Goal: Information Seeking & Learning: Learn about a topic

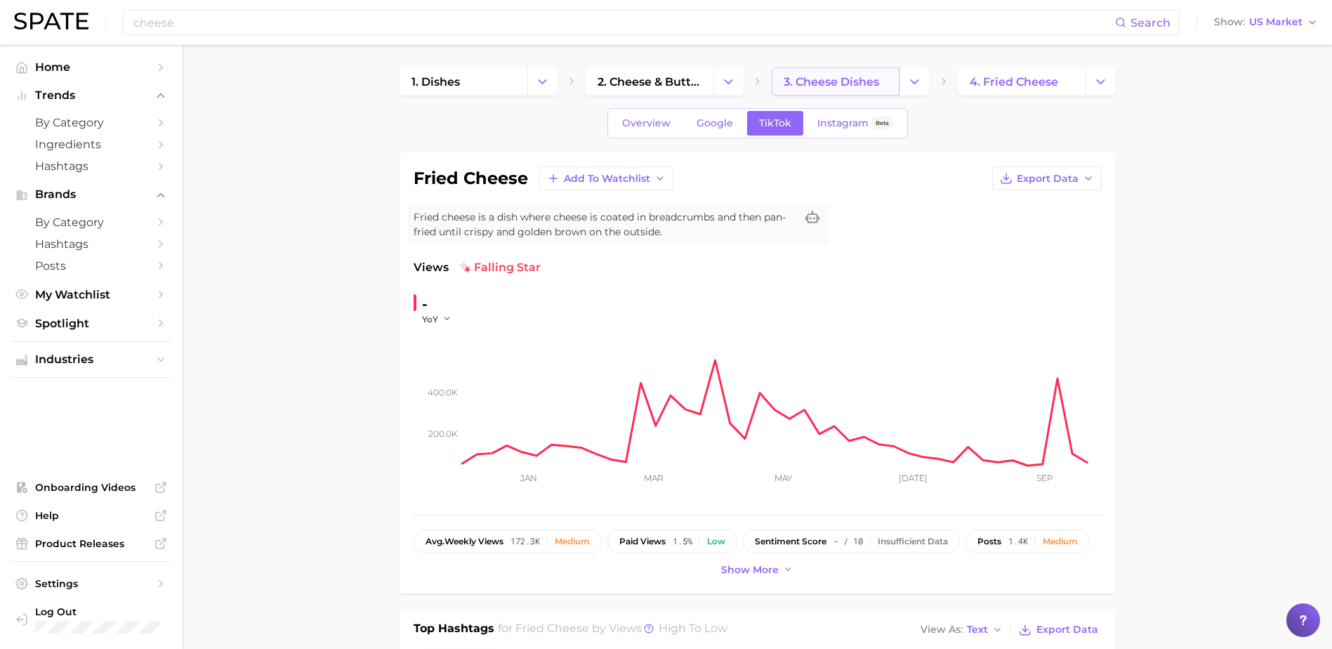
click at [817, 81] on span "3. cheese dishes" at bounding box center [830, 81] width 95 height 13
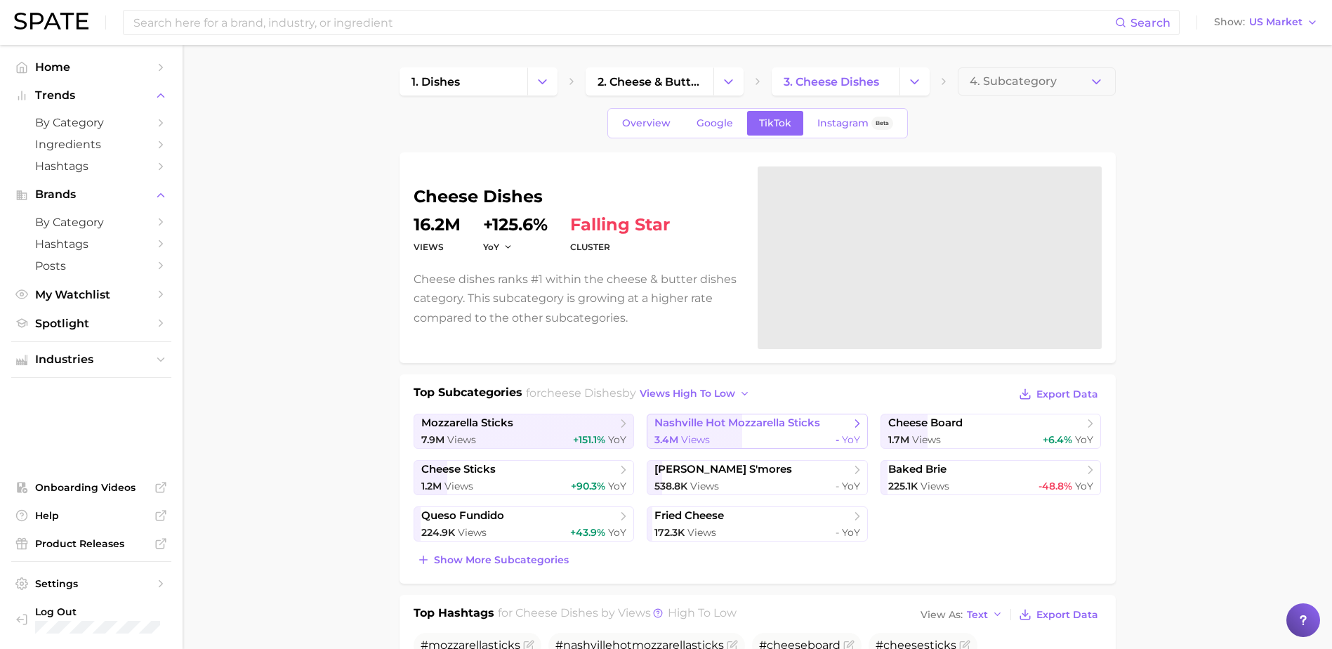
click at [746, 439] on div "3.4m Views - YoY" at bounding box center [757, 439] width 206 height 13
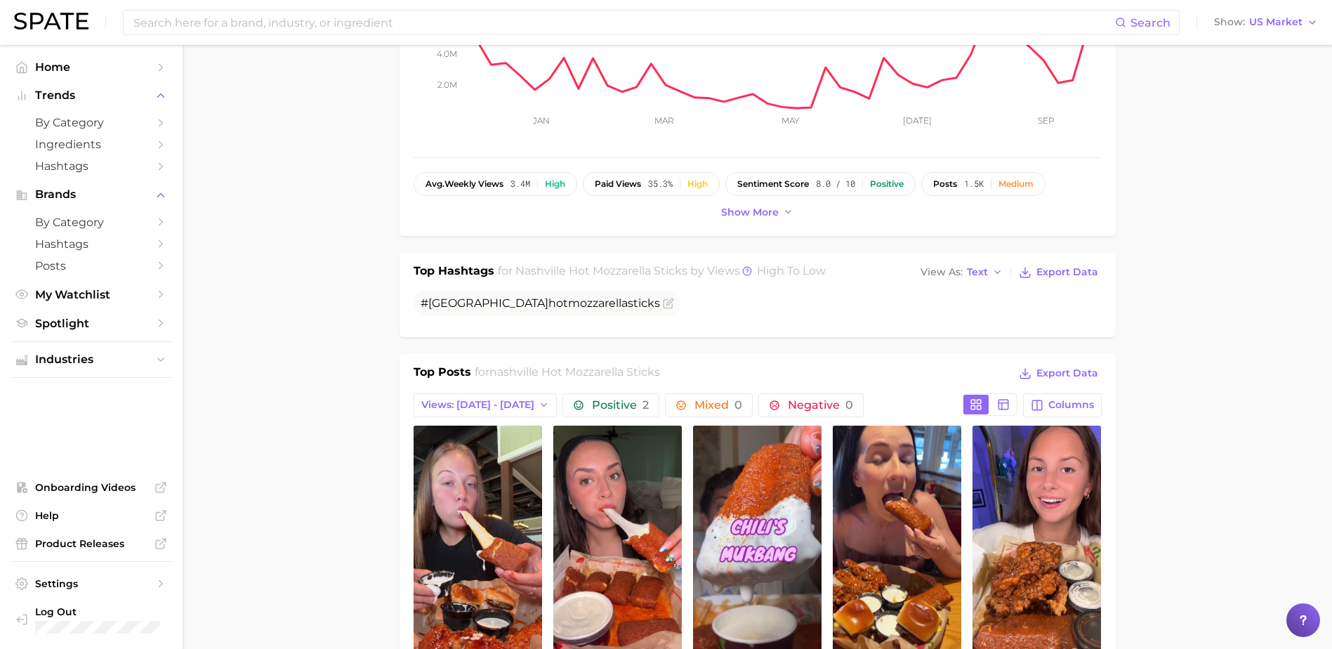
scroll to position [660, 0]
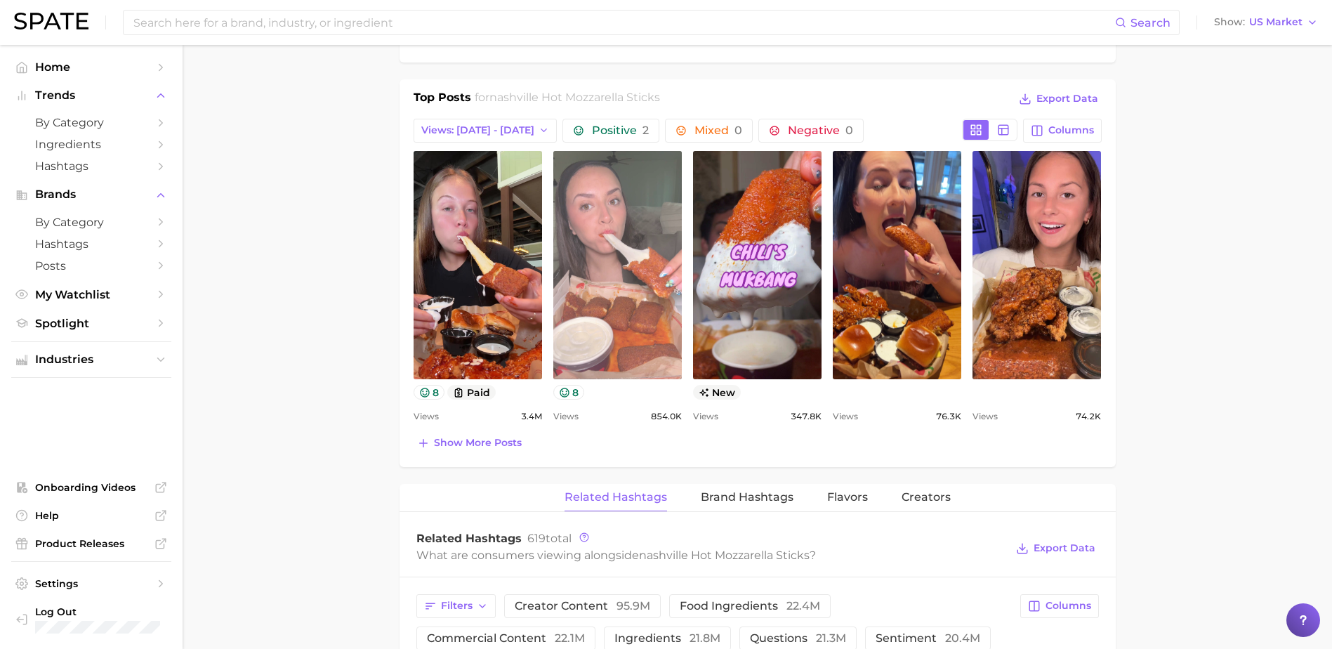
click at [600, 274] on link "view post on TikTok" at bounding box center [617, 265] width 128 height 228
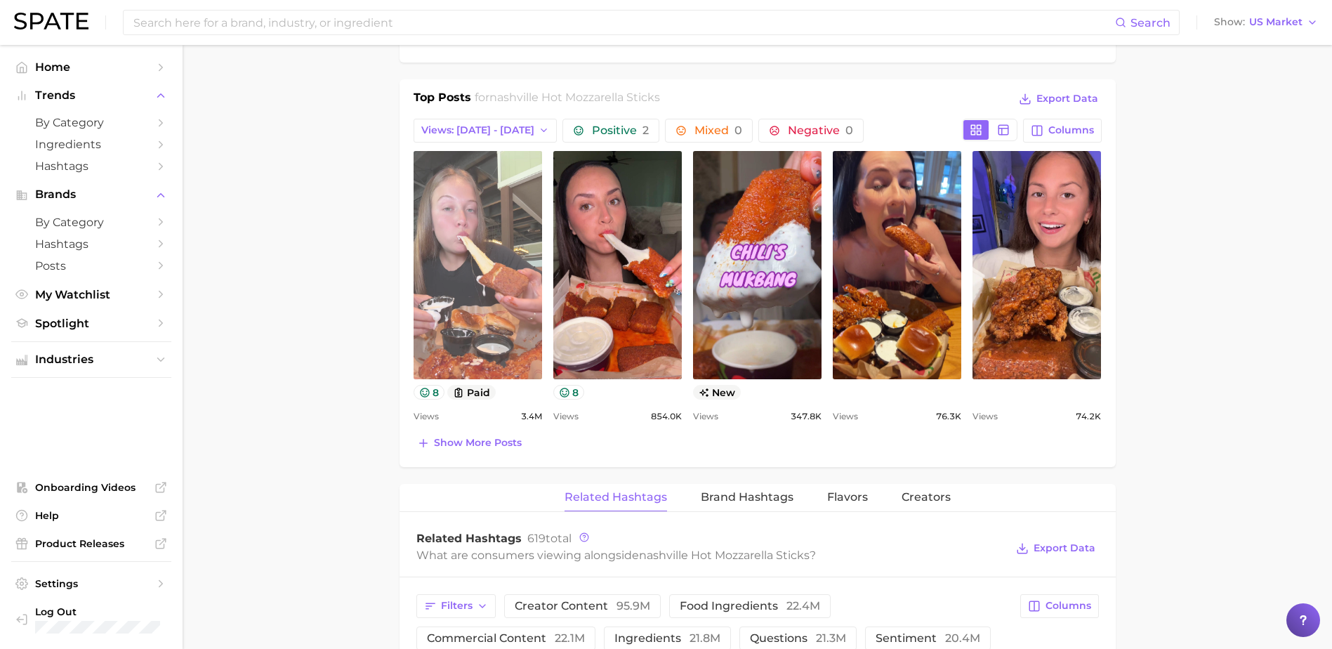
click at [473, 300] on link "view post on TikTok" at bounding box center [477, 265] width 128 height 228
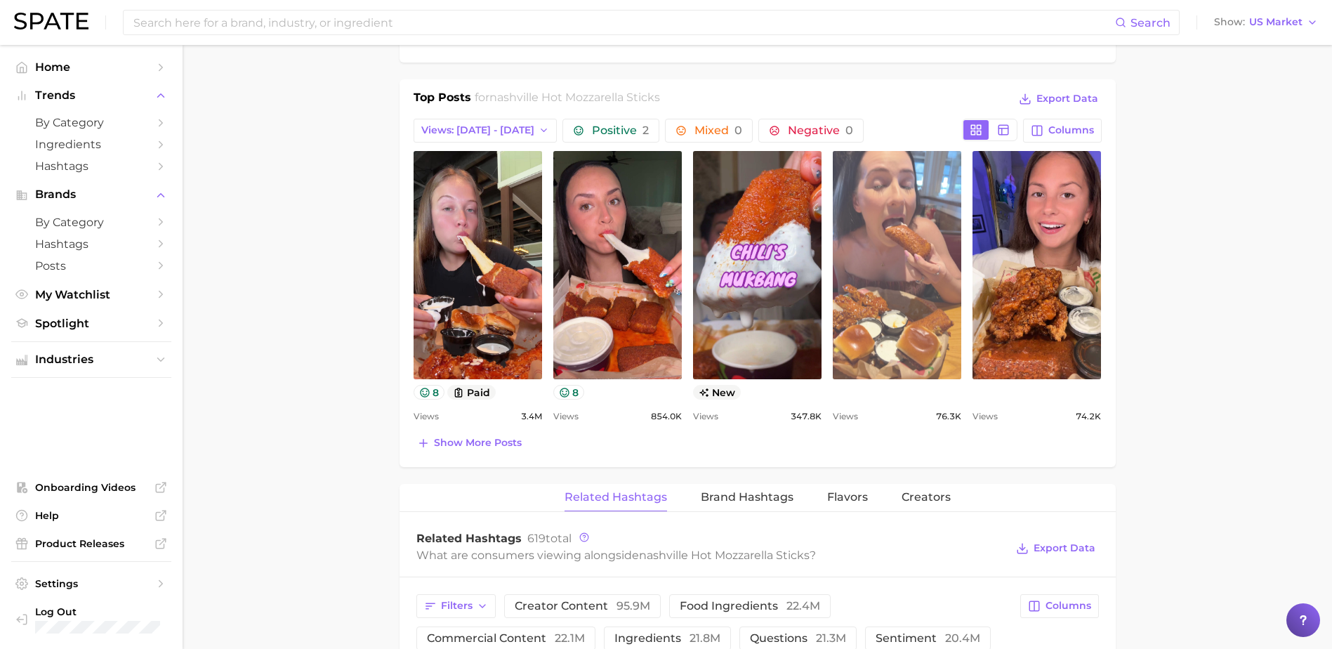
click at [894, 345] on link "view post on TikTok" at bounding box center [896, 265] width 128 height 228
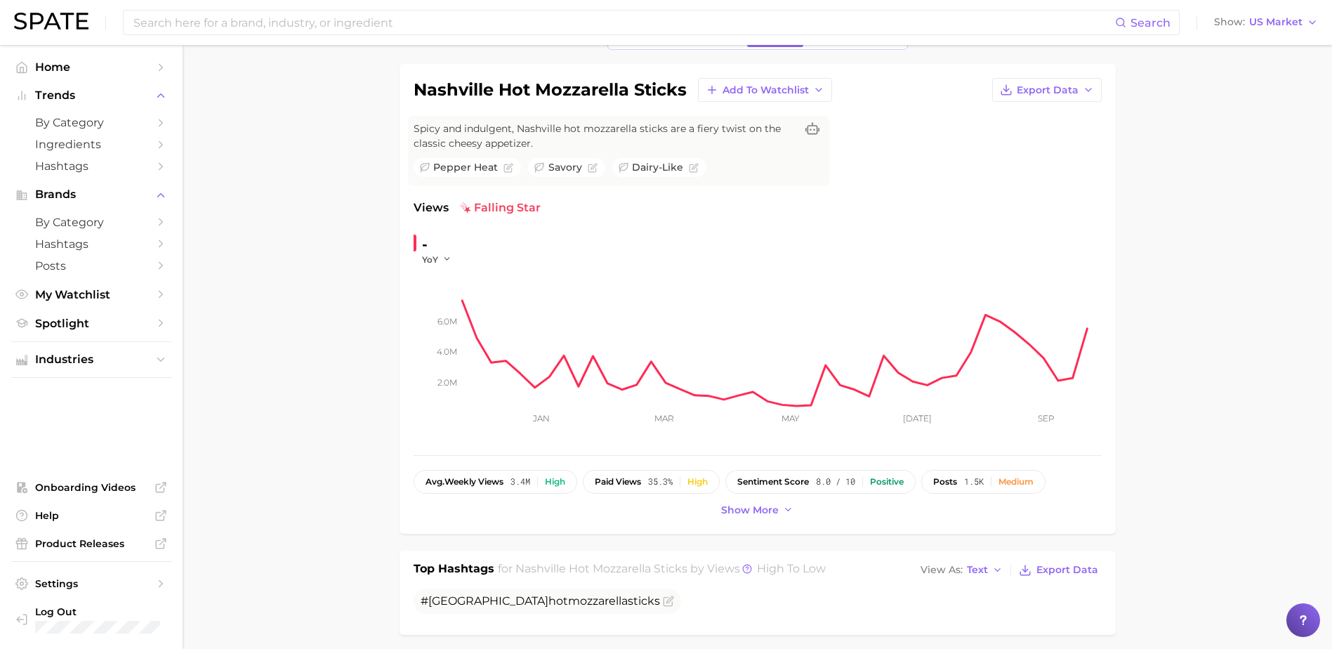
scroll to position [0, 0]
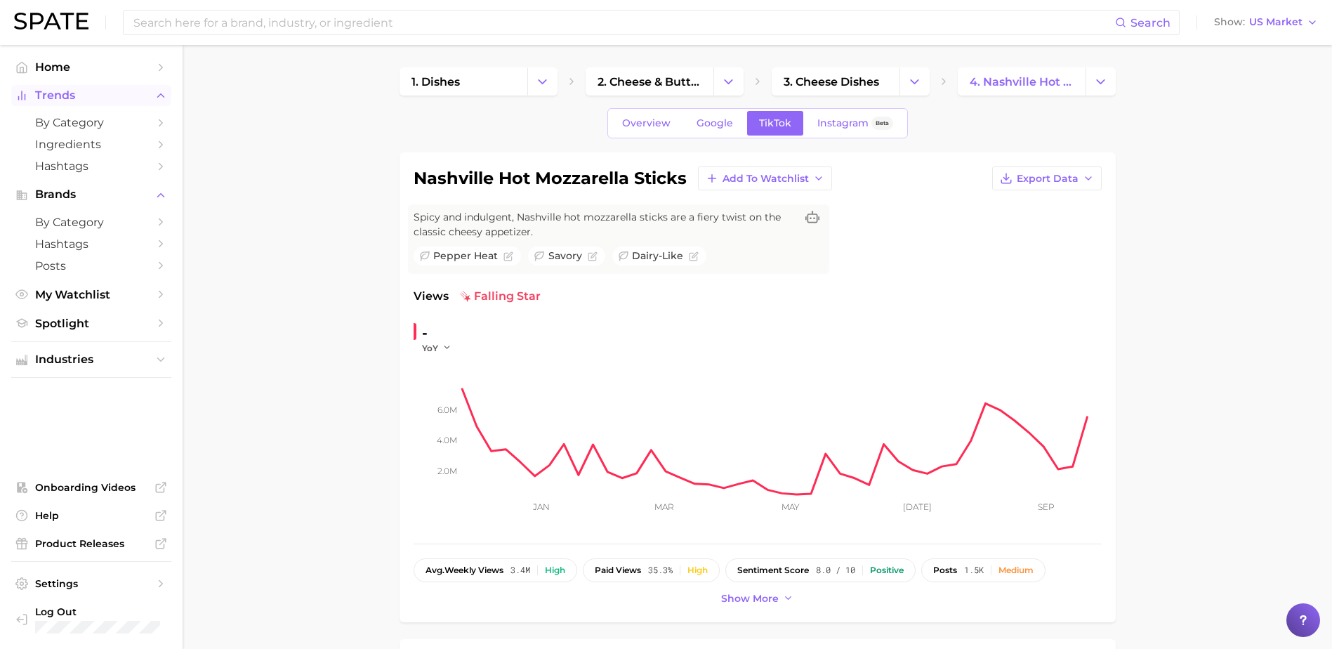
click at [80, 98] on span "Trends" at bounding box center [91, 95] width 112 height 13
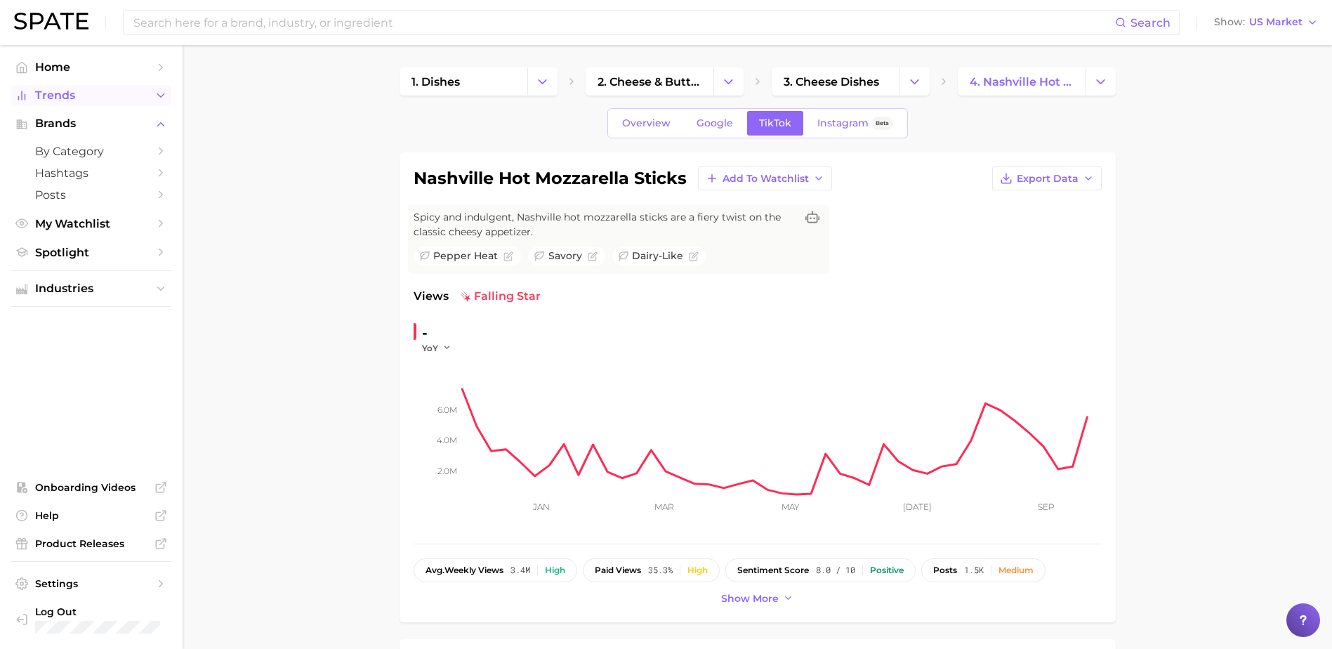
click at [78, 102] on span "Trends" at bounding box center [91, 95] width 112 height 13
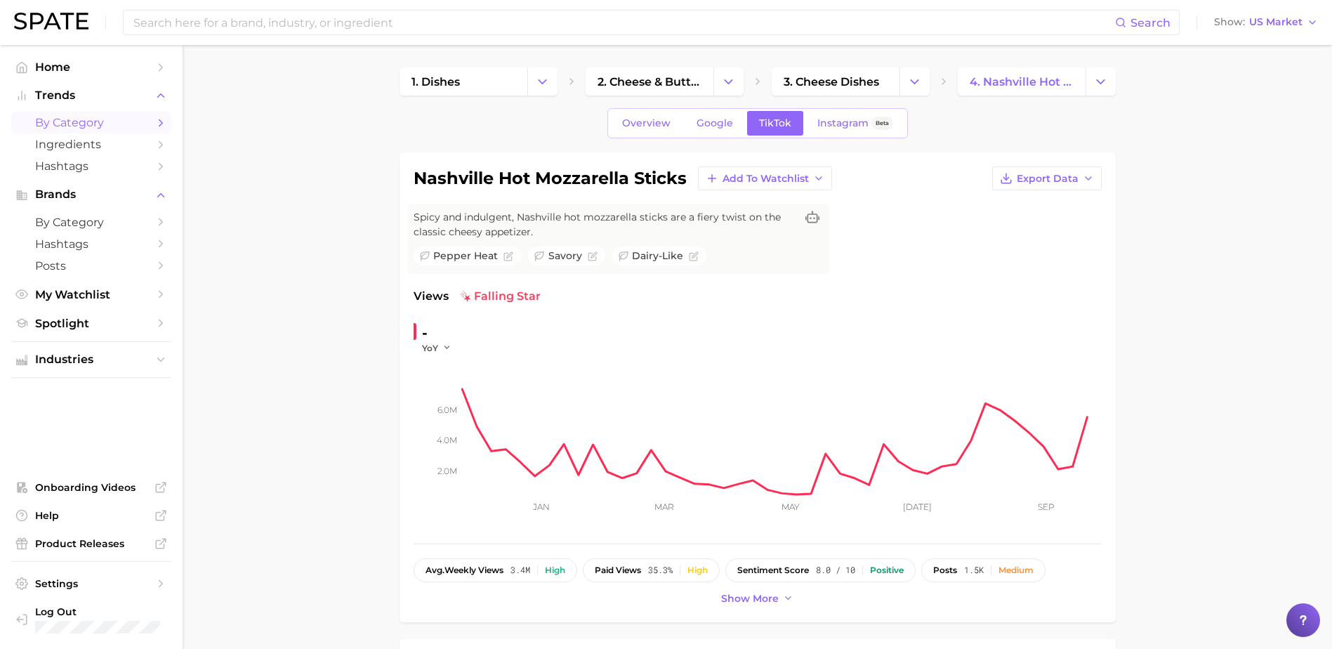
click at [71, 128] on span "by Category" at bounding box center [91, 122] width 112 height 13
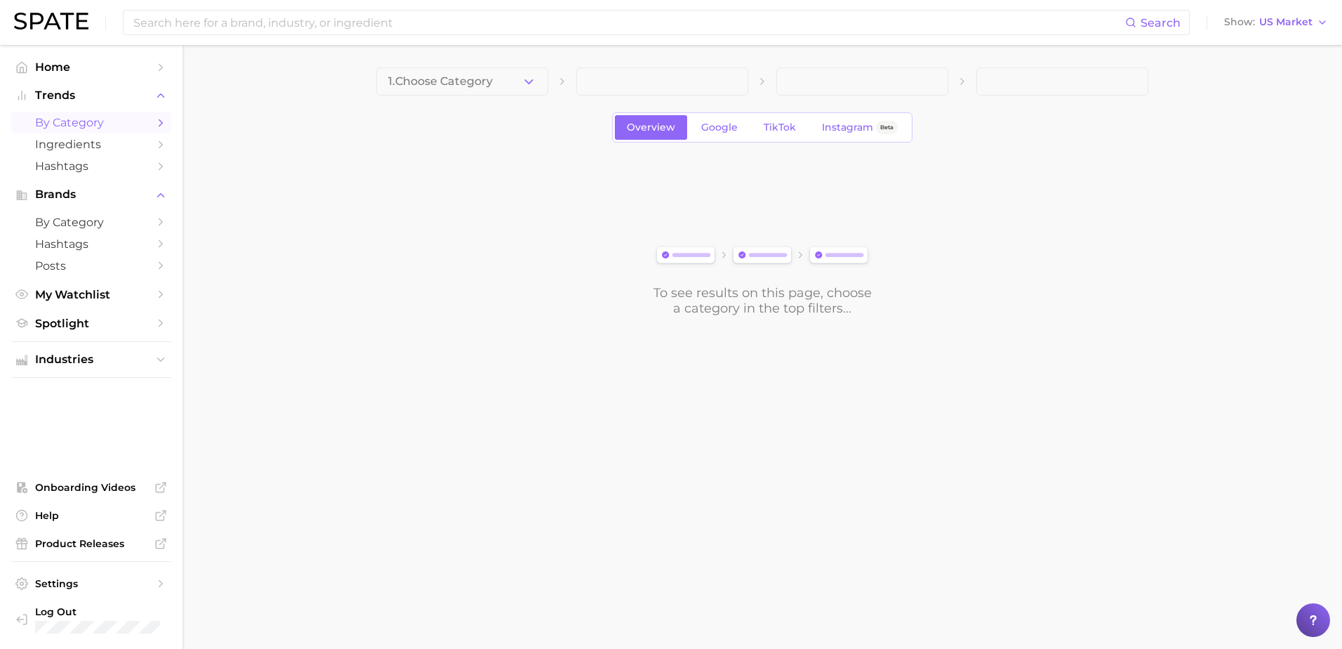
click at [549, 86] on div "1. Choose Category" at bounding box center [762, 81] width 772 height 28
click at [522, 83] on icon "button" at bounding box center [529, 81] width 15 height 15
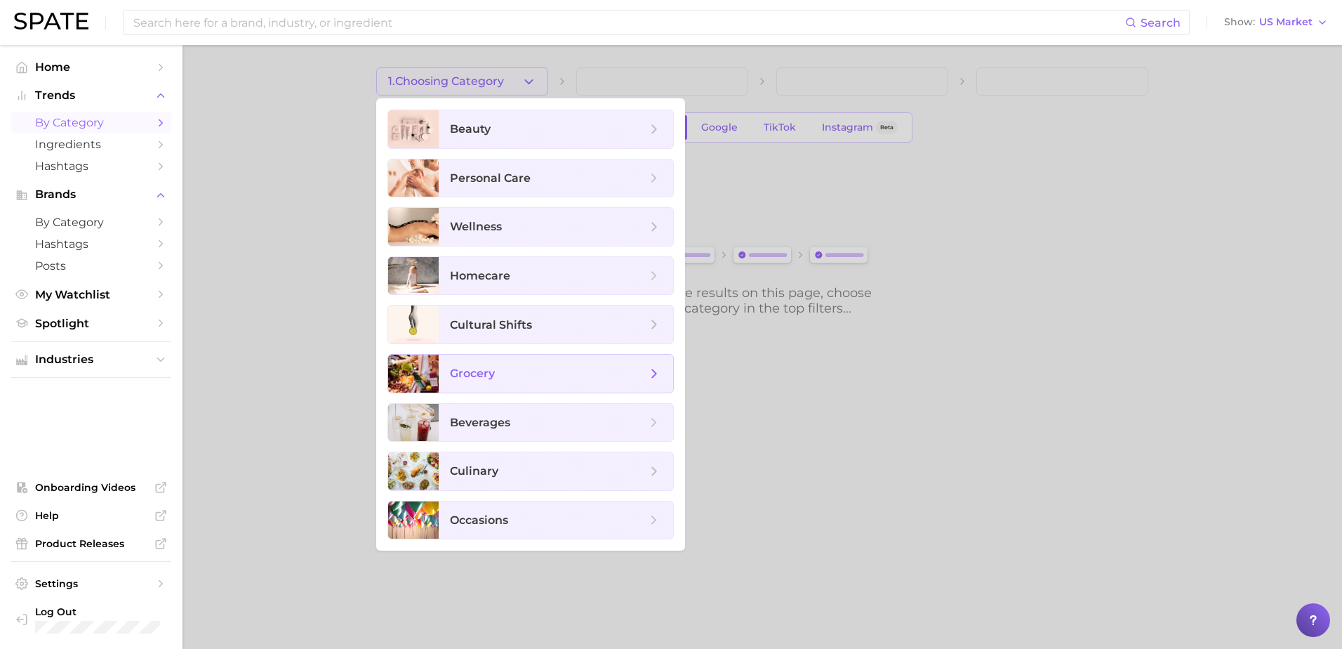
click at [472, 381] on span "grocery" at bounding box center [556, 373] width 234 height 38
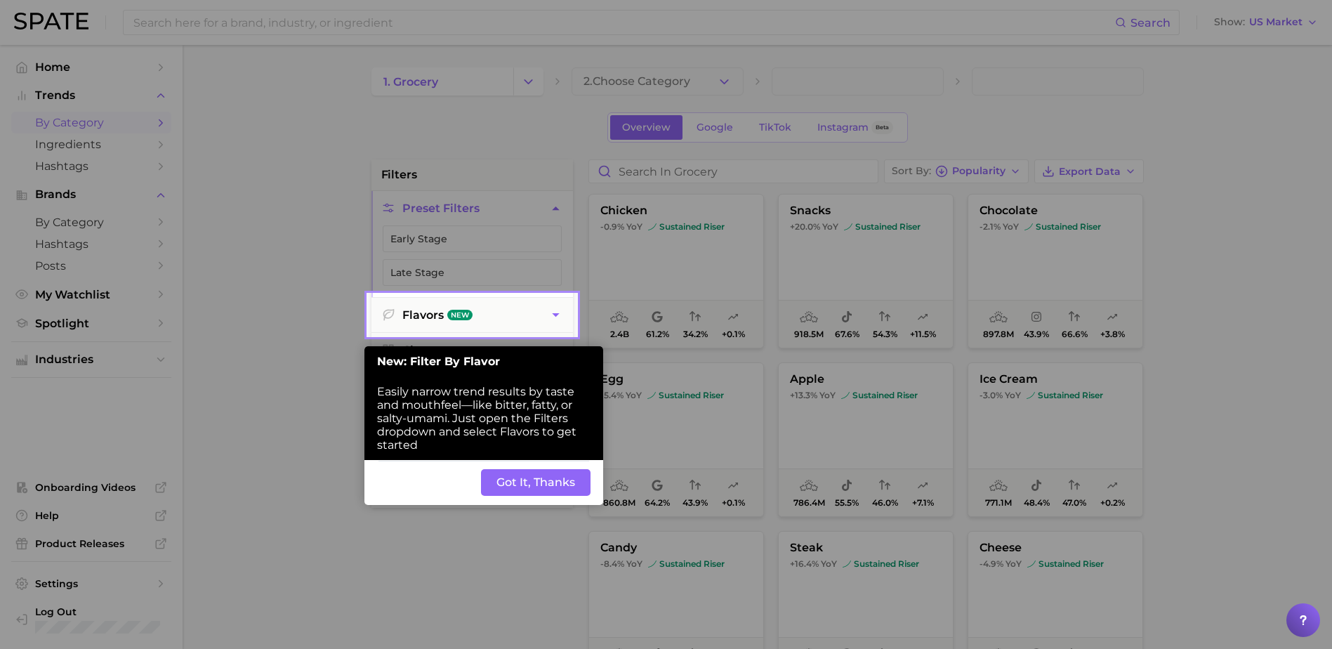
click at [499, 490] on button "Got It, Thanks" at bounding box center [535, 482] width 109 height 27
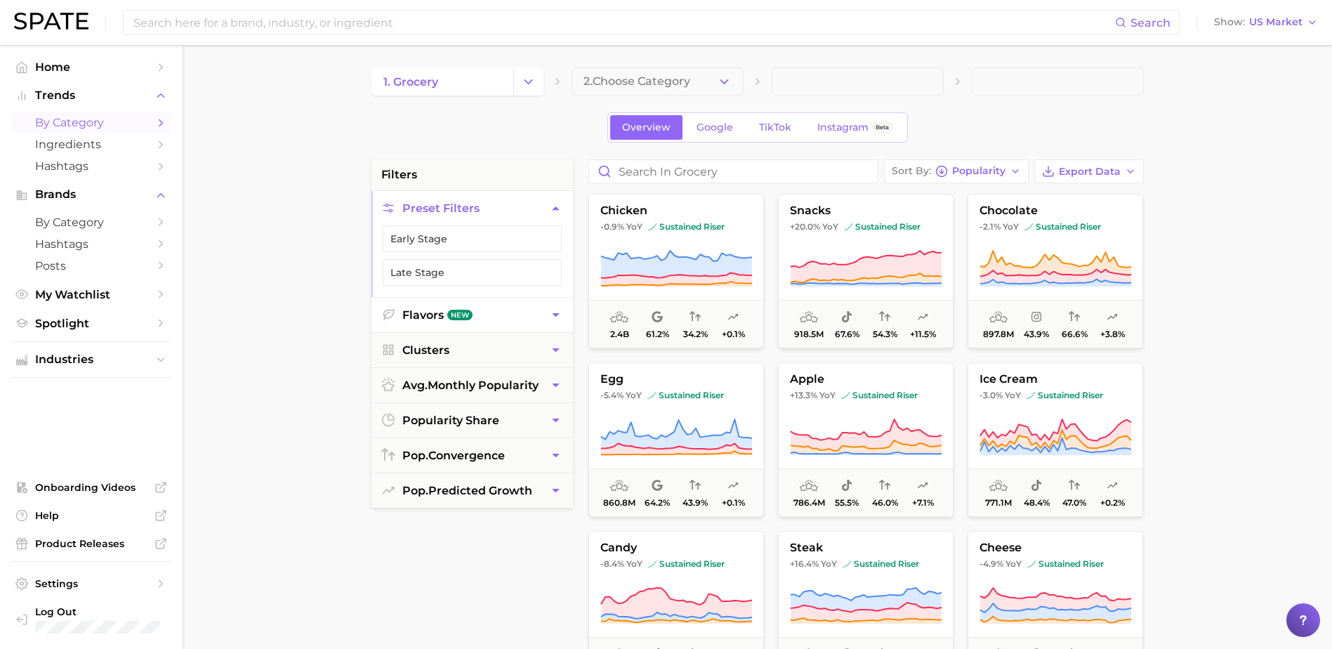
click at [481, 317] on button "Flavors New" at bounding box center [471, 315] width 201 height 34
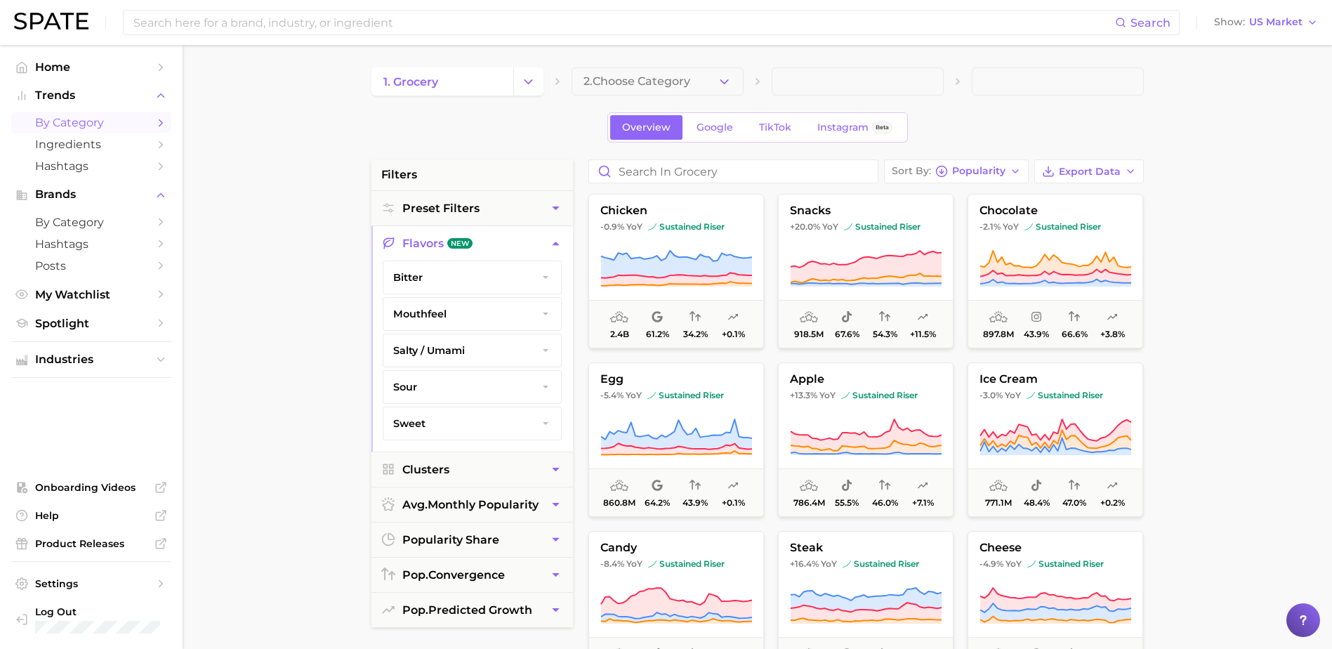
click at [418, 350] on span "salty / umami" at bounding box center [429, 350] width 72 height 13
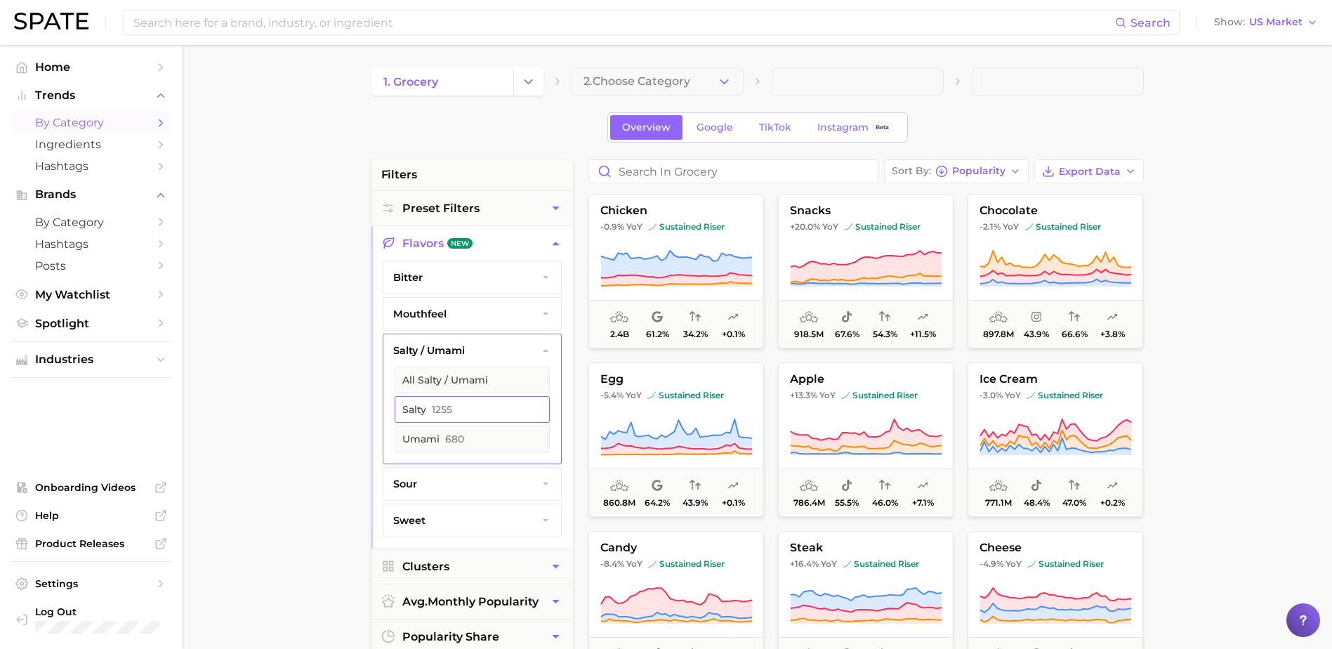
click at [430, 409] on button "salty 1255" at bounding box center [471, 409] width 155 height 27
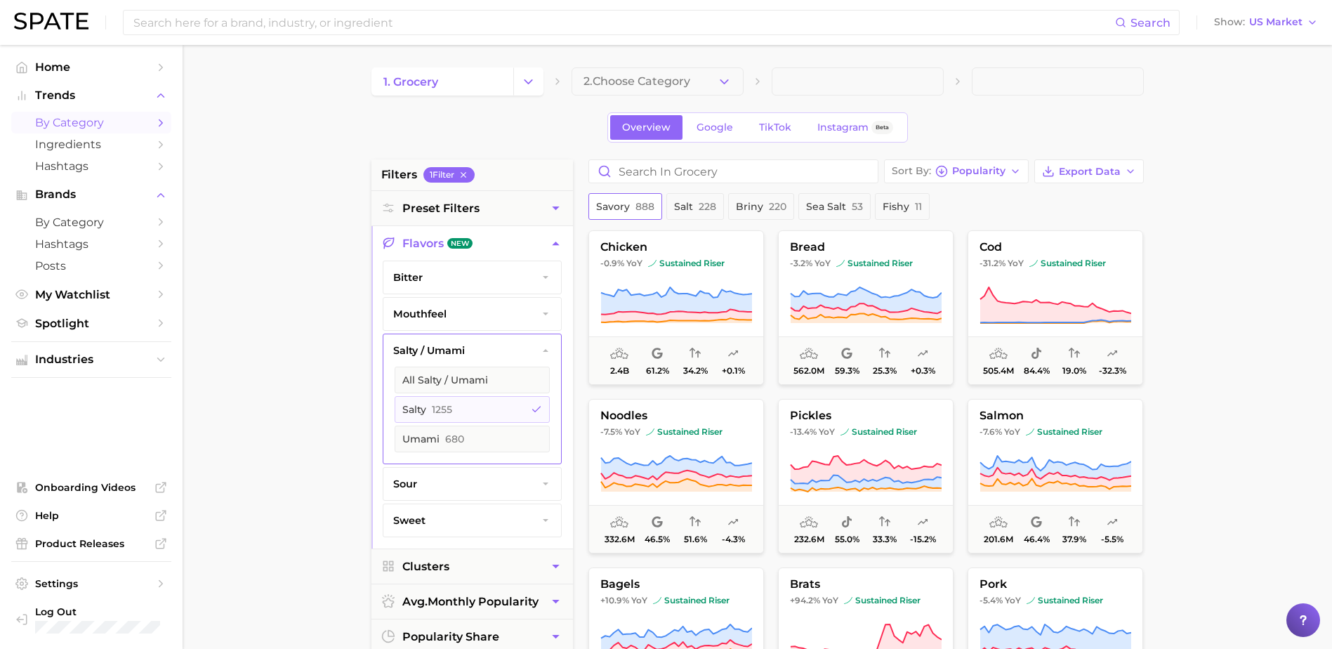
click at [640, 204] on span "888" at bounding box center [644, 206] width 19 height 13
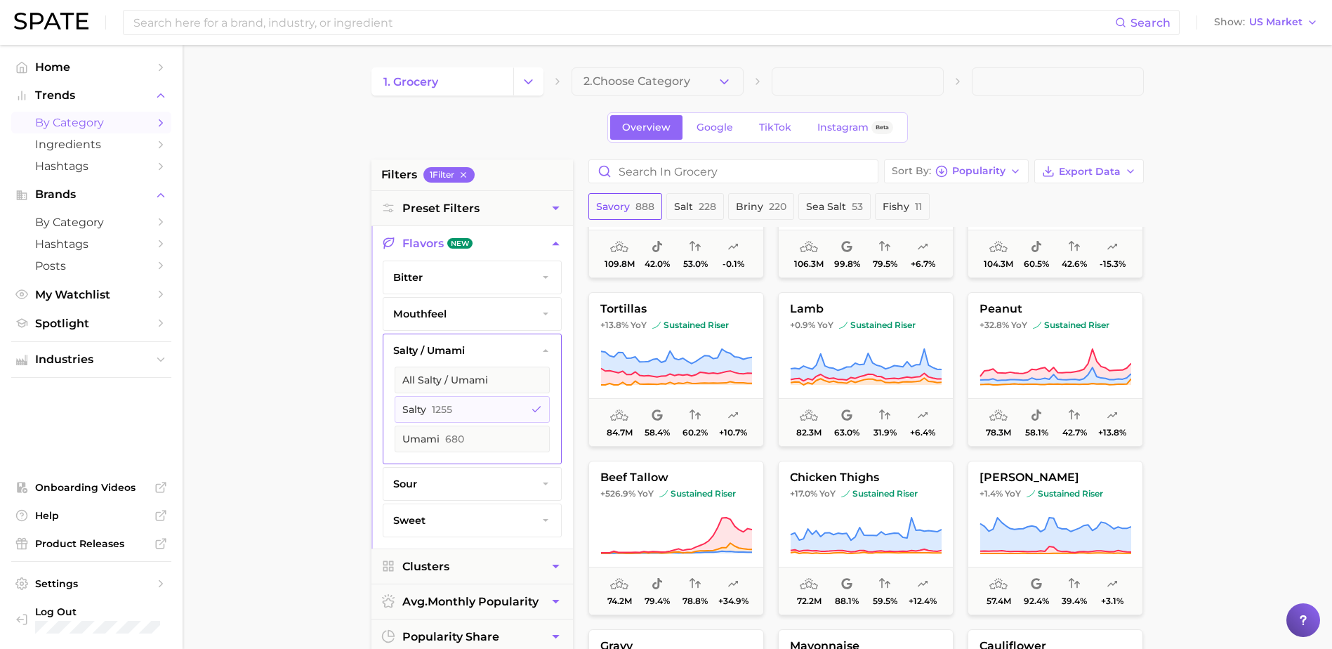
scroll to position [983, 0]
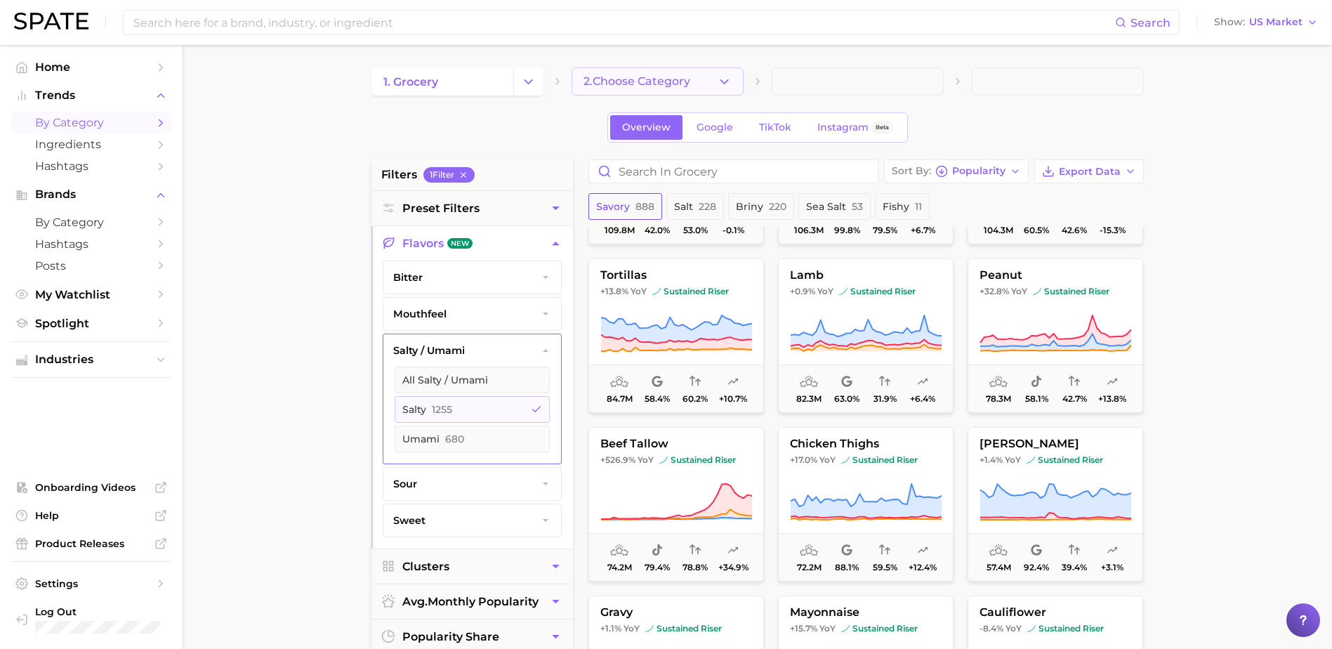
click at [658, 94] on button "2. Choose Category" at bounding box center [657, 81] width 172 height 28
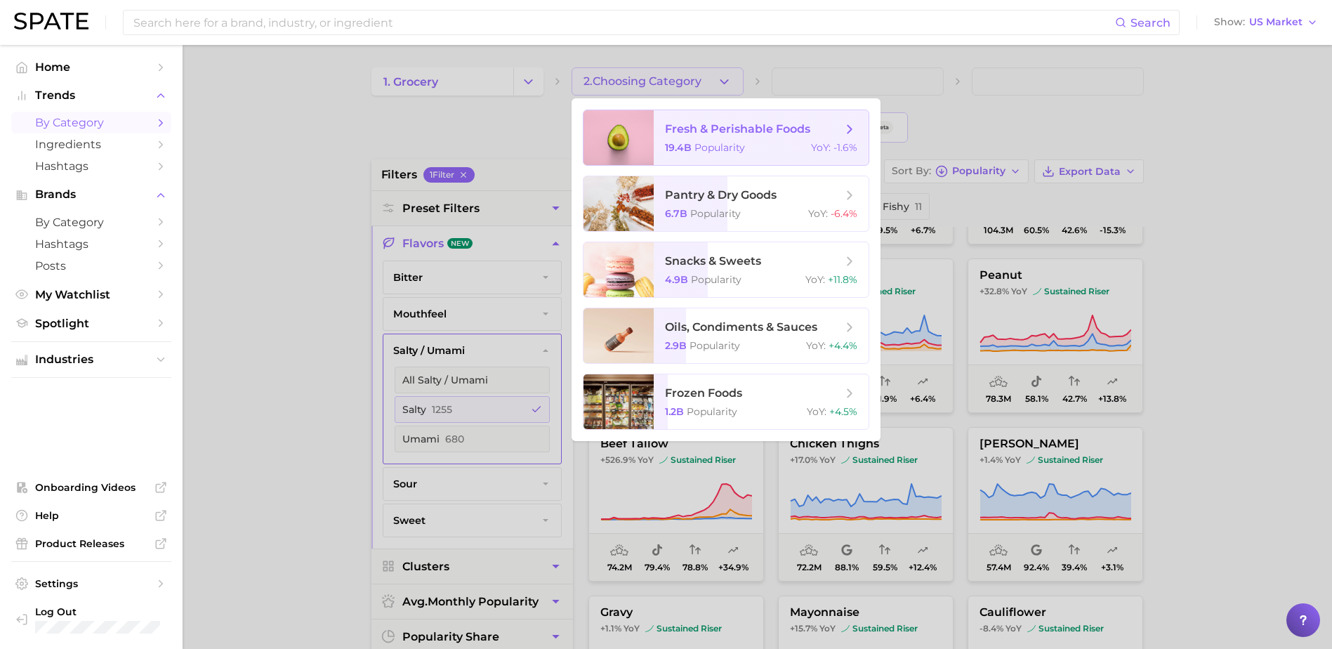
click at [673, 139] on span "fresh & perishable foods 19.4b Popularity YoY : -1.6%" at bounding box center [760, 137] width 215 height 55
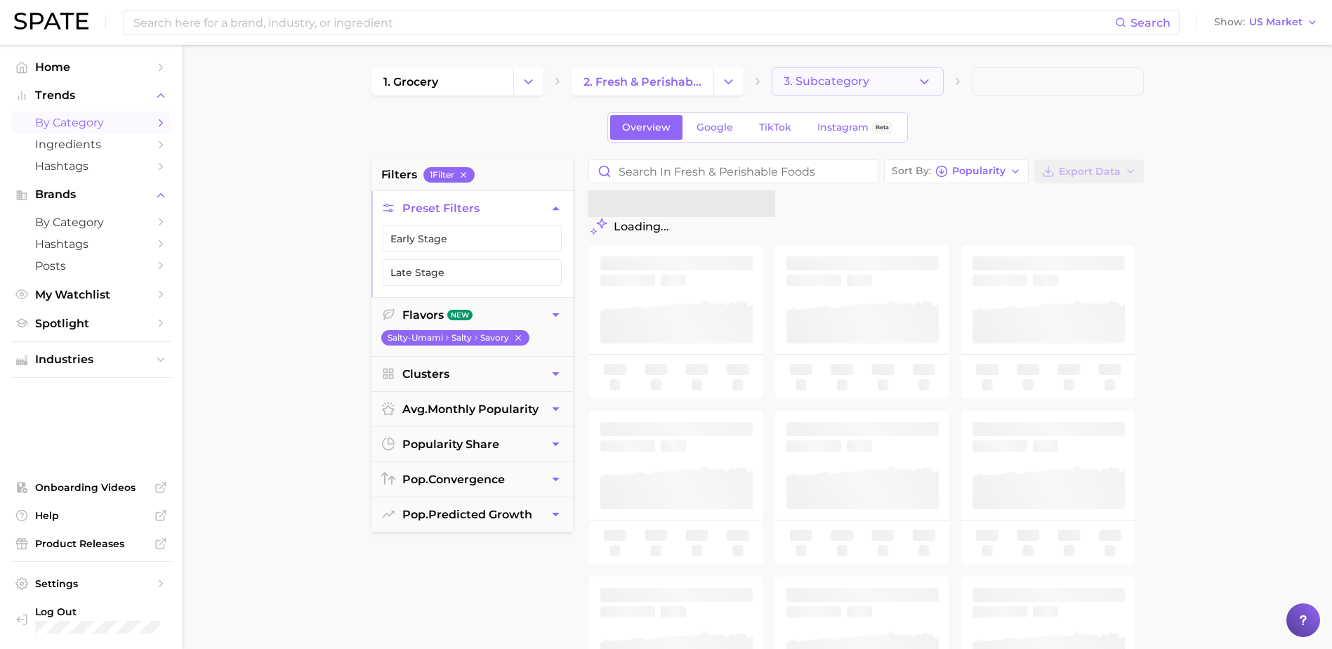
click at [872, 81] on button "3. Subcategory" at bounding box center [857, 81] width 172 height 28
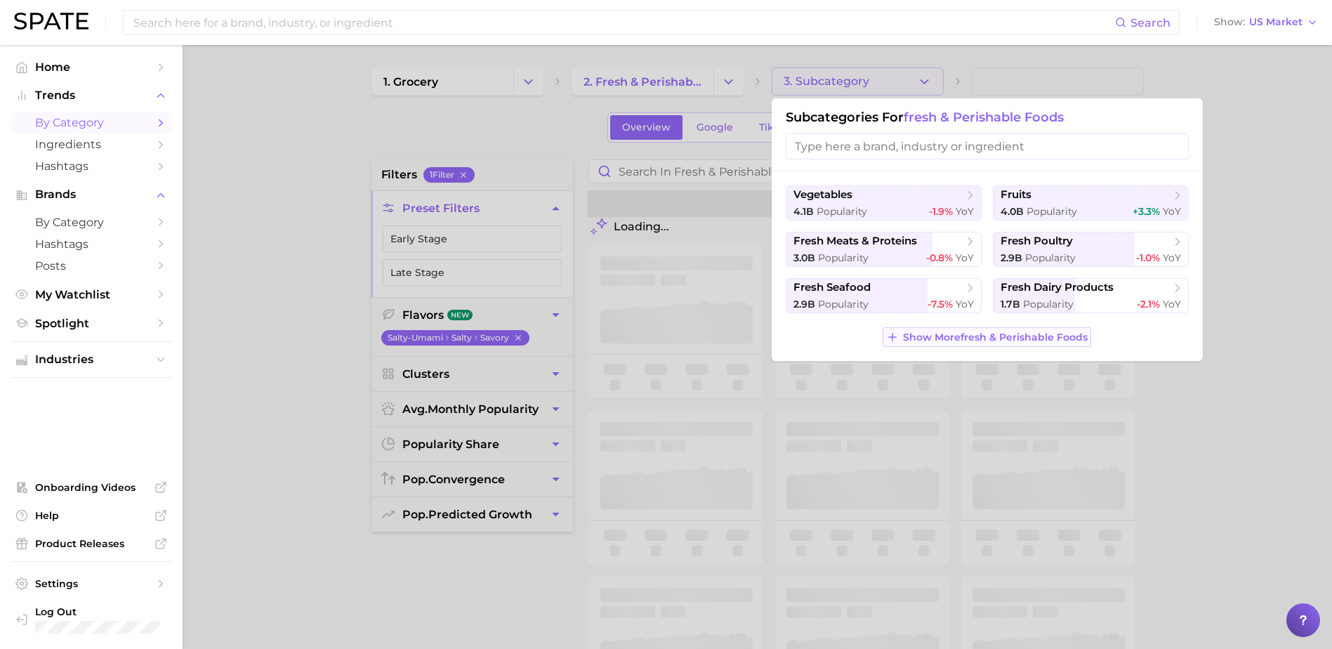
click at [1014, 338] on span "Show More fresh & perishable foods" at bounding box center [995, 337] width 185 height 12
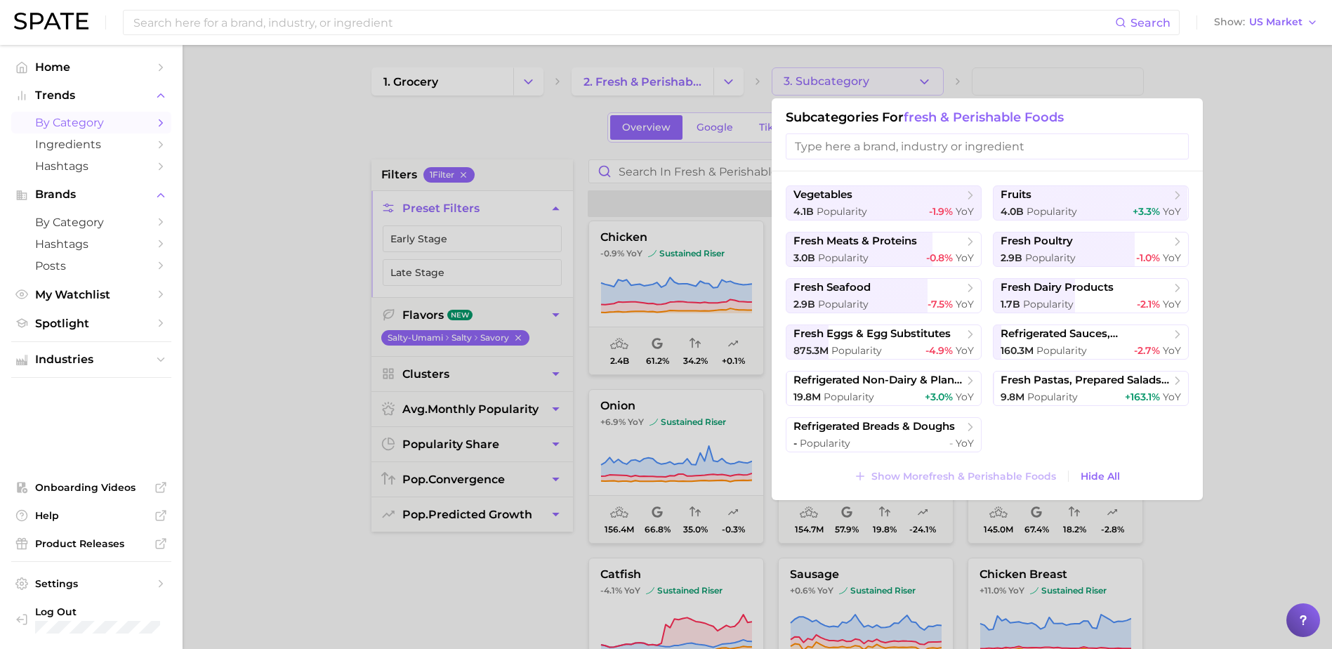
click at [324, 134] on div at bounding box center [666, 324] width 1332 height 649
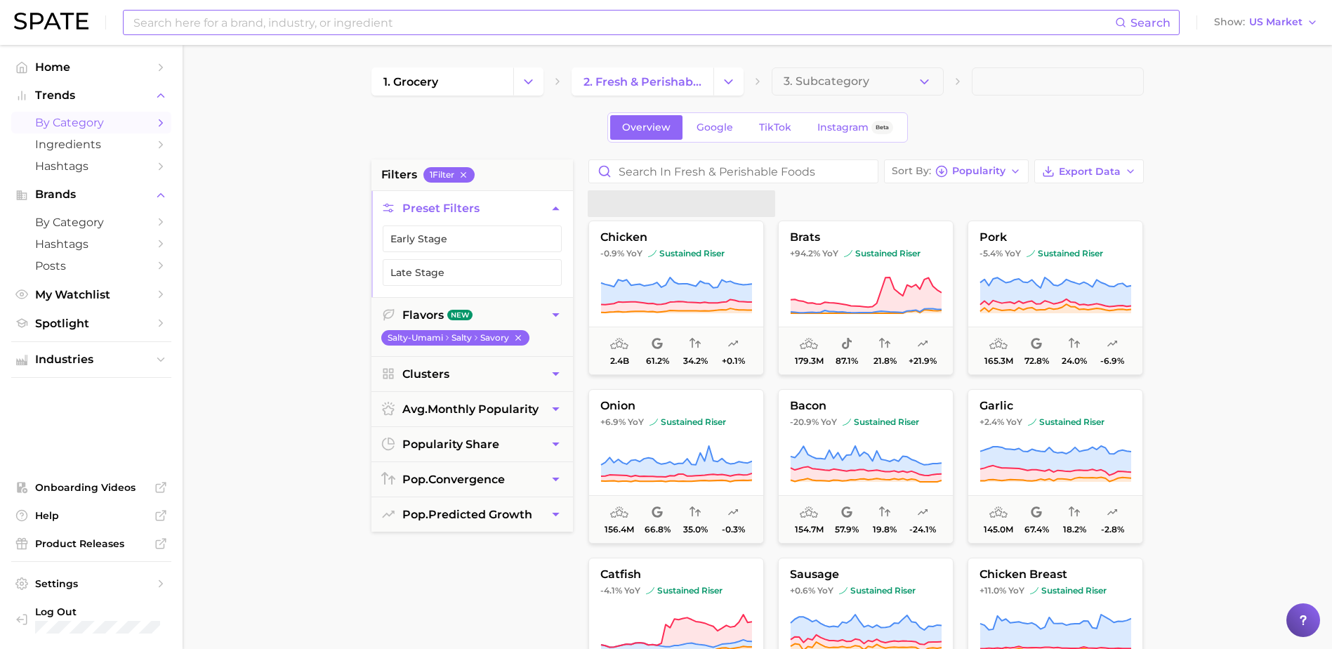
click at [247, 25] on input at bounding box center [623, 23] width 983 height 24
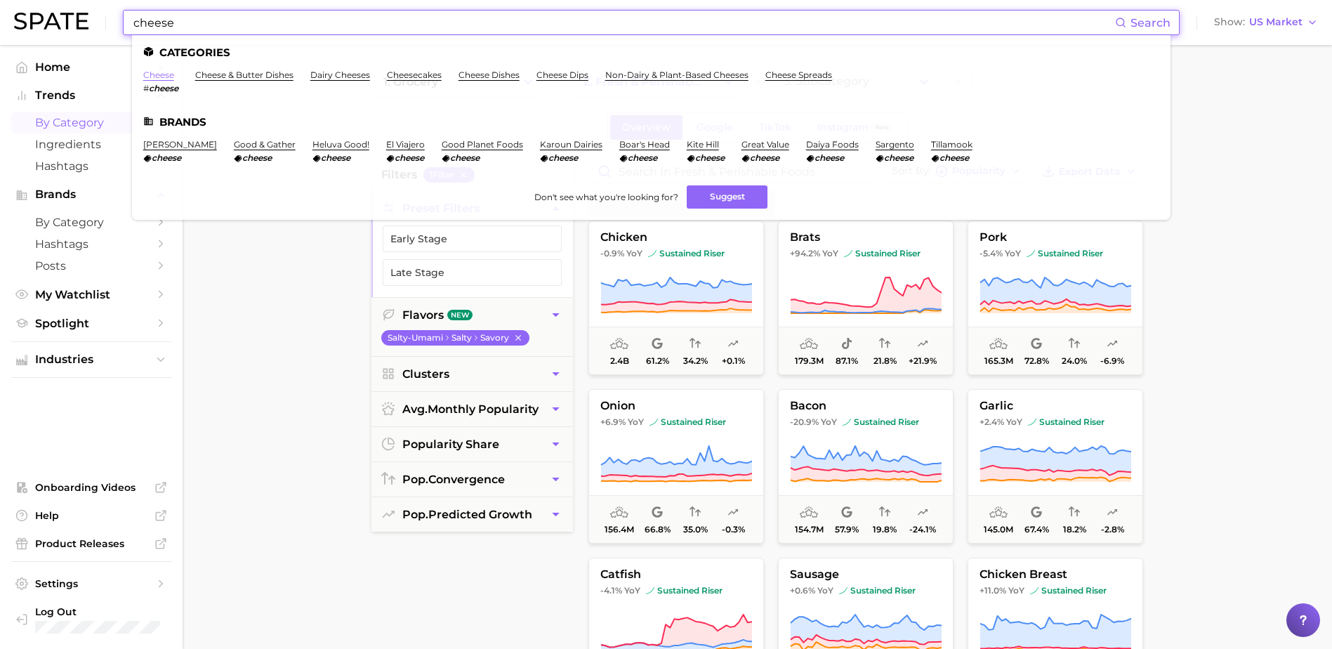
type input "cheese"
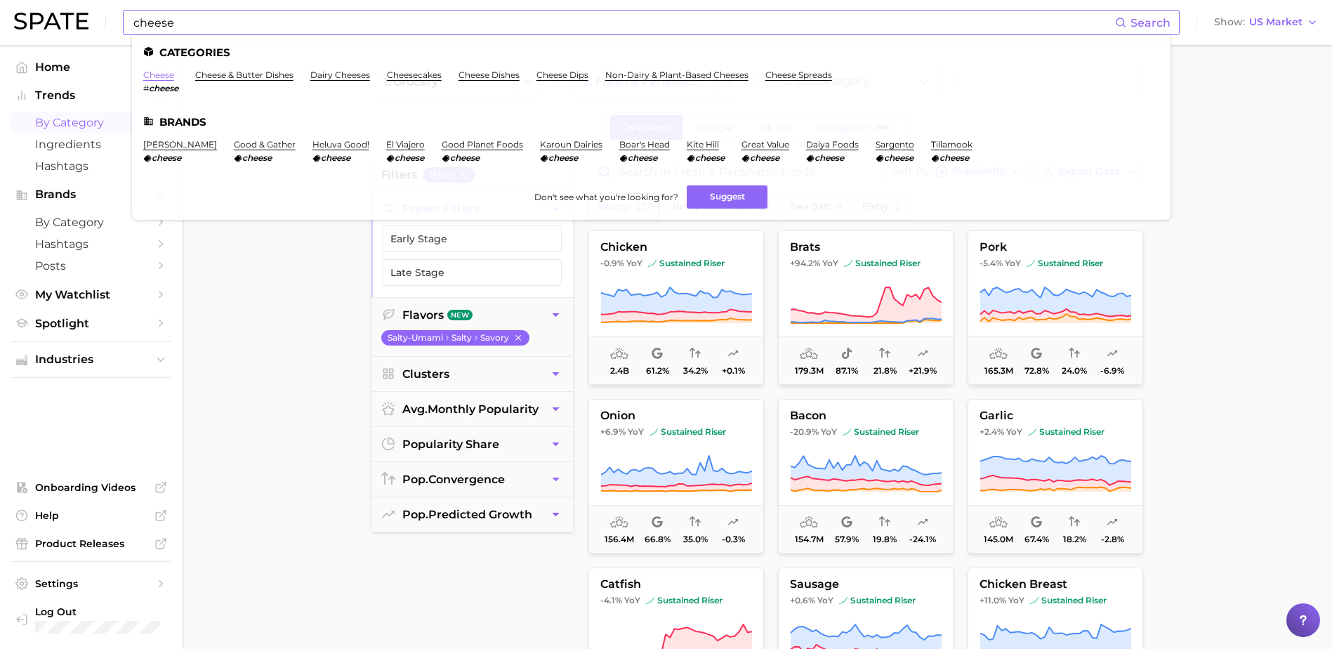
click at [164, 72] on link "cheese" at bounding box center [158, 74] width 31 height 11
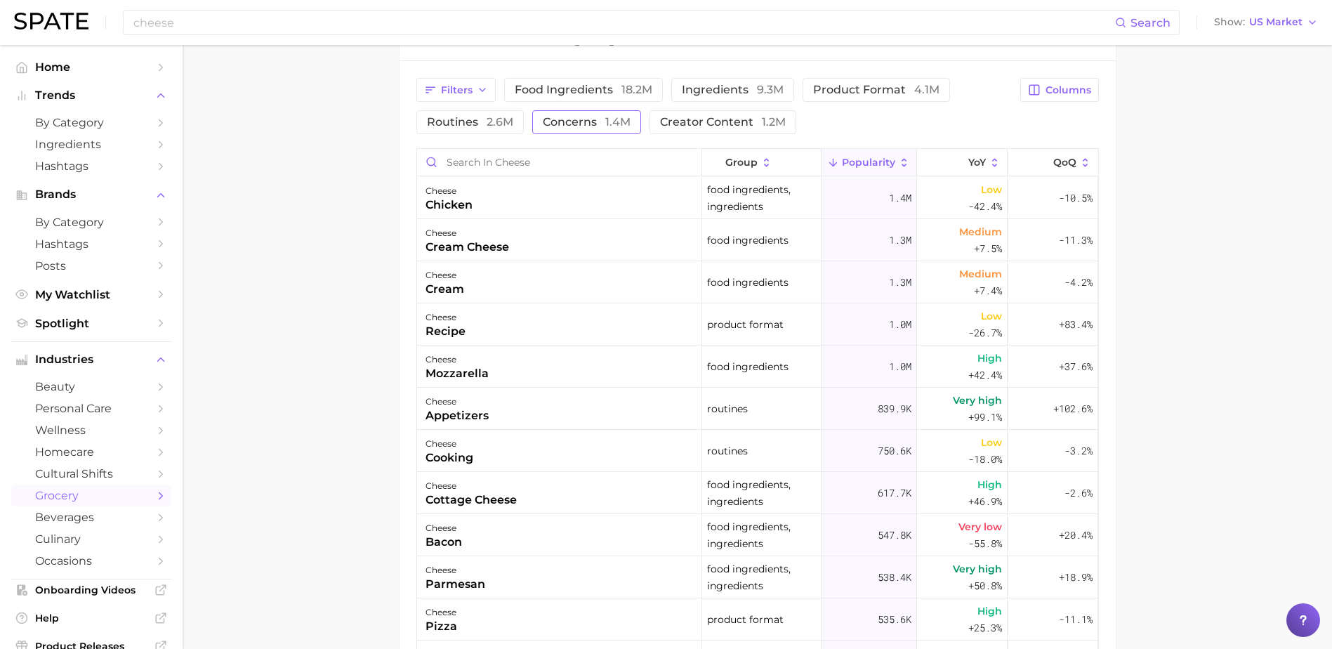
scroll to position [632, 0]
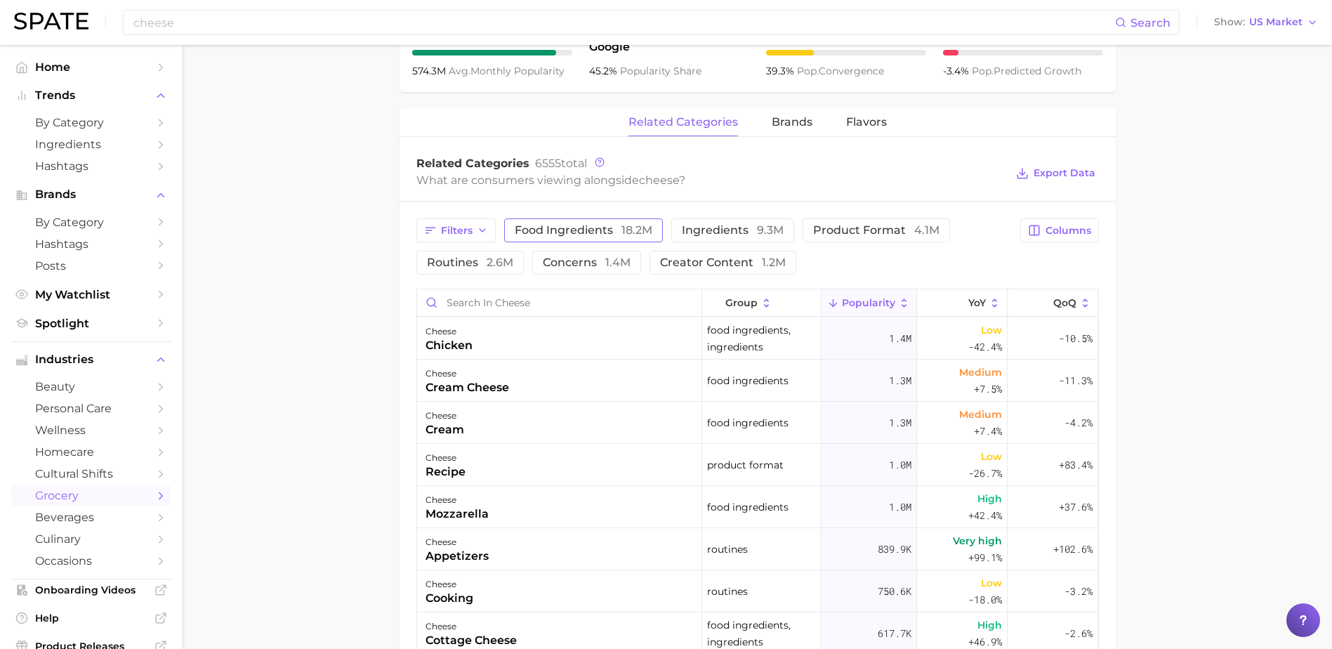
click at [618, 225] on span "food ingredients 18.2m" at bounding box center [583, 230] width 138 height 11
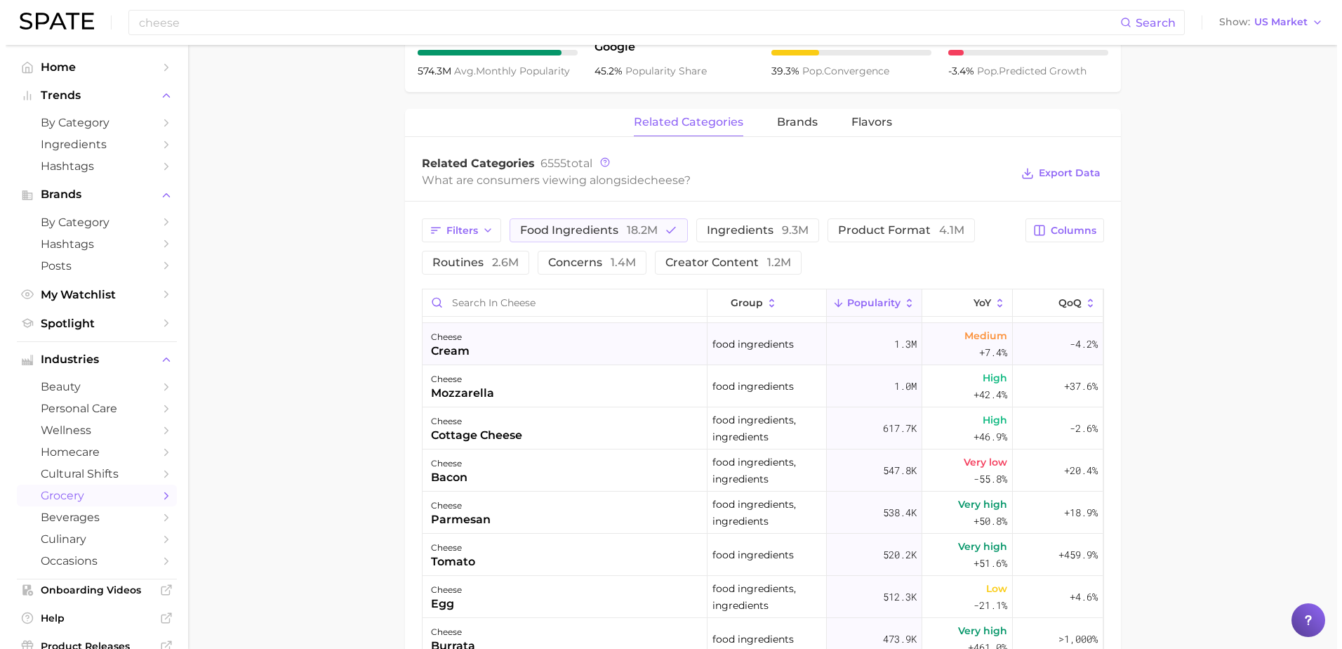
scroll to position [0, 0]
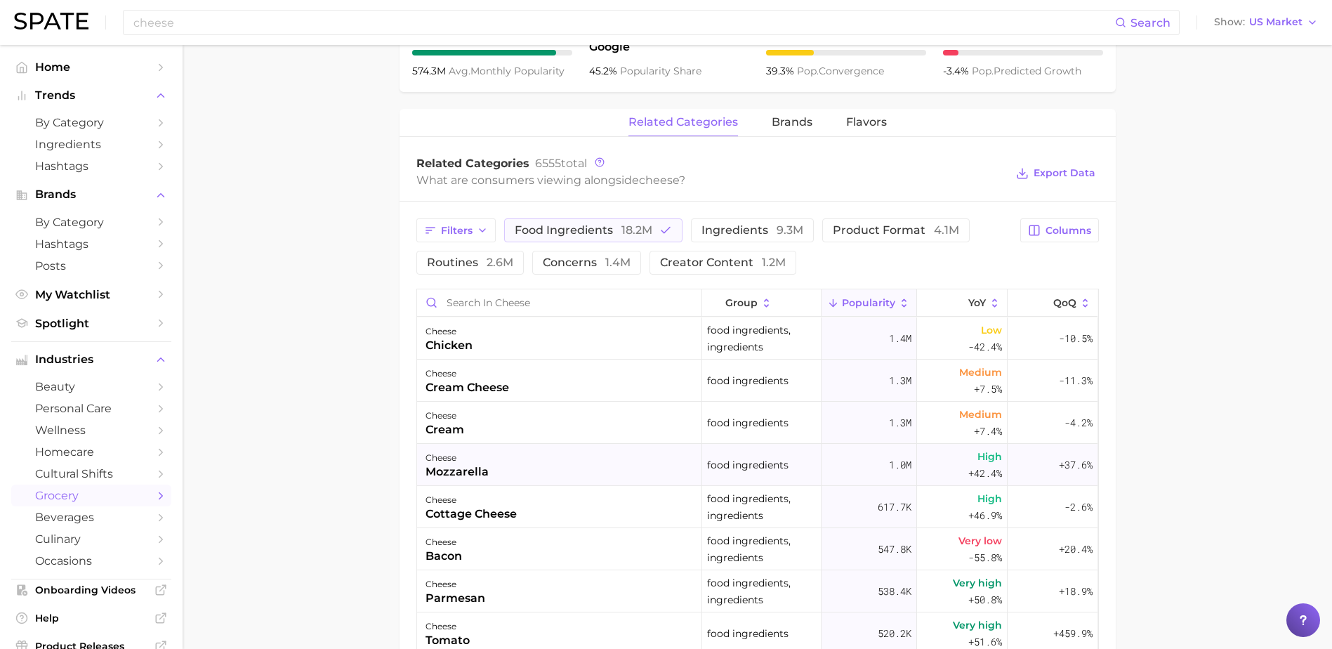
click at [491, 477] on div "cheese mozzarella" at bounding box center [559, 465] width 285 height 42
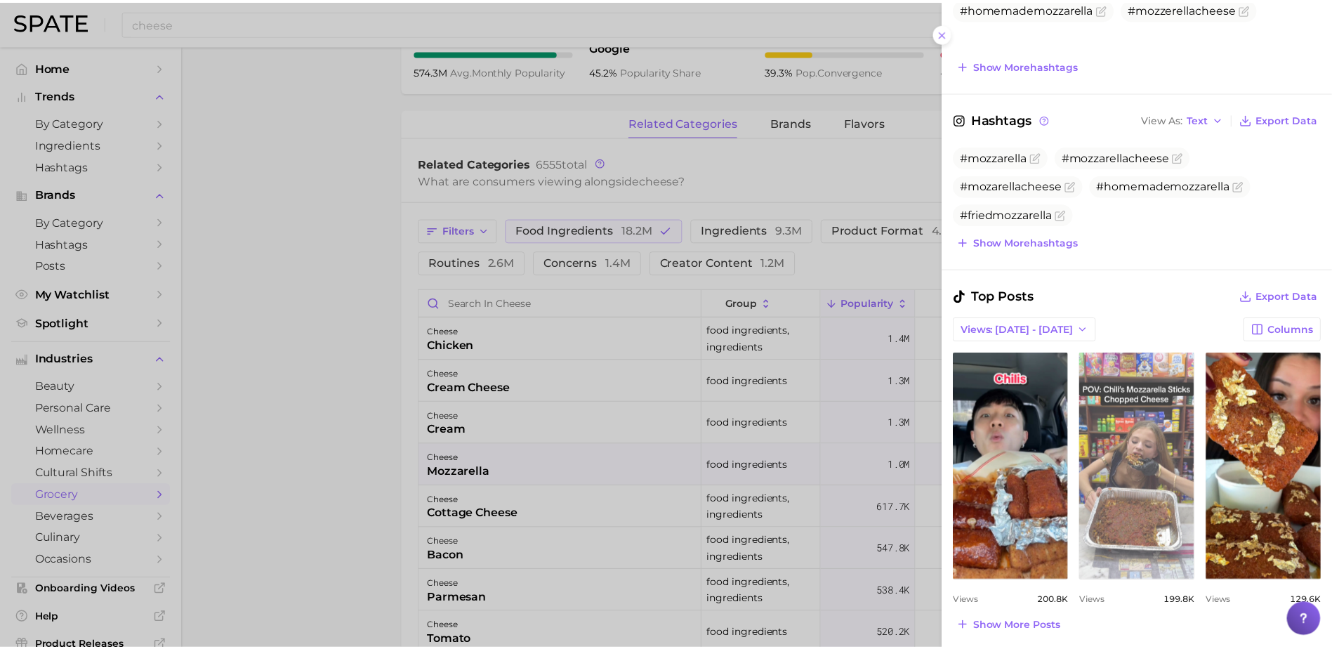
scroll to position [491, 0]
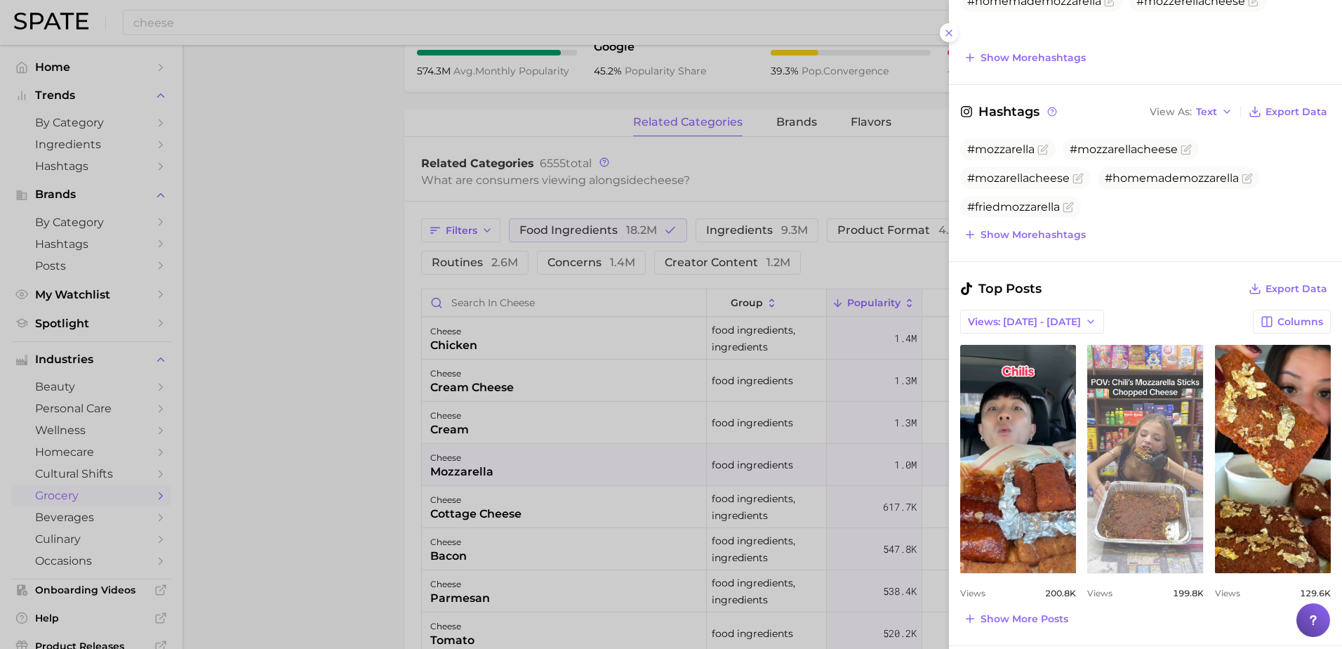
click at [1125, 456] on link "view post on TikTok" at bounding box center [1145, 459] width 116 height 228
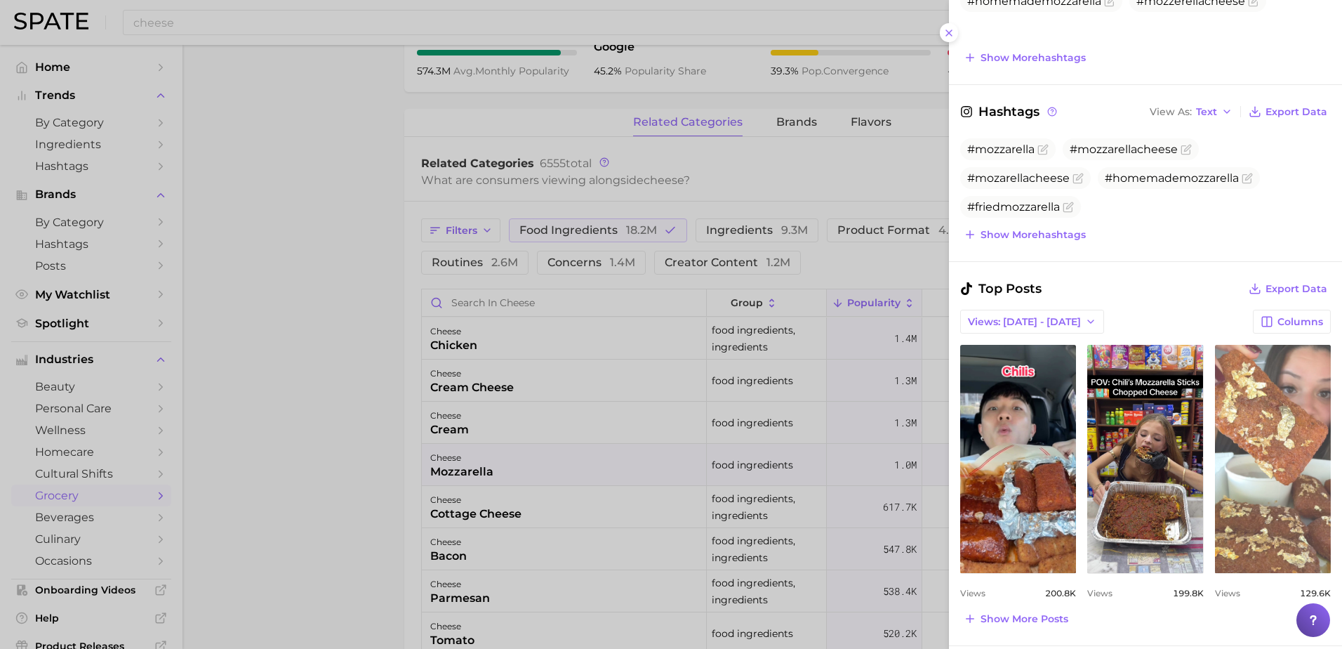
click at [1302, 503] on link "view post on TikTok" at bounding box center [1273, 459] width 116 height 228
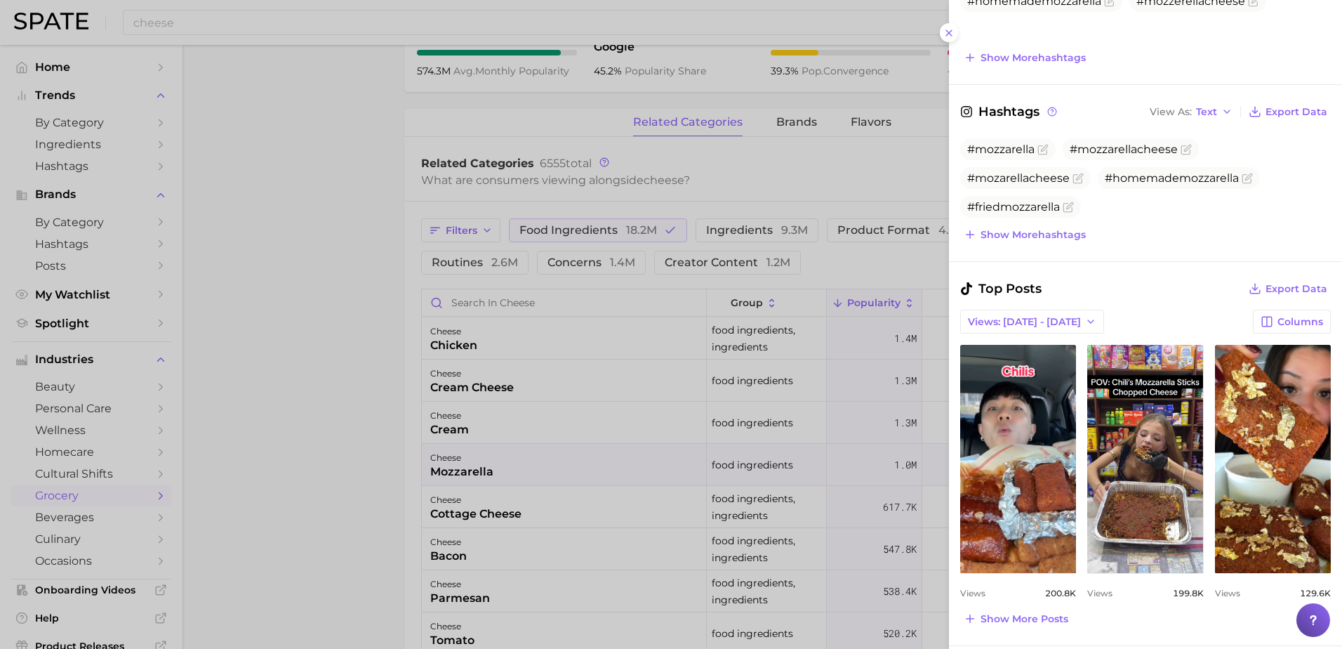
click at [278, 271] on div at bounding box center [671, 324] width 1342 height 649
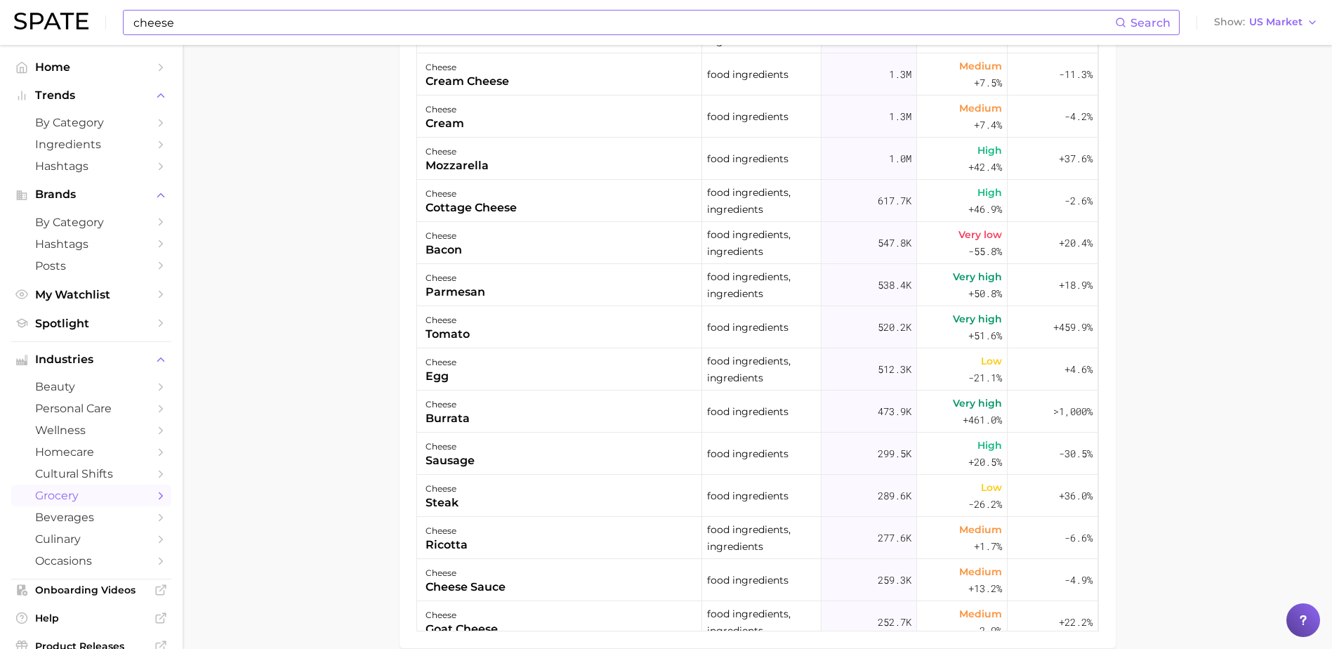
scroll to position [912, 0]
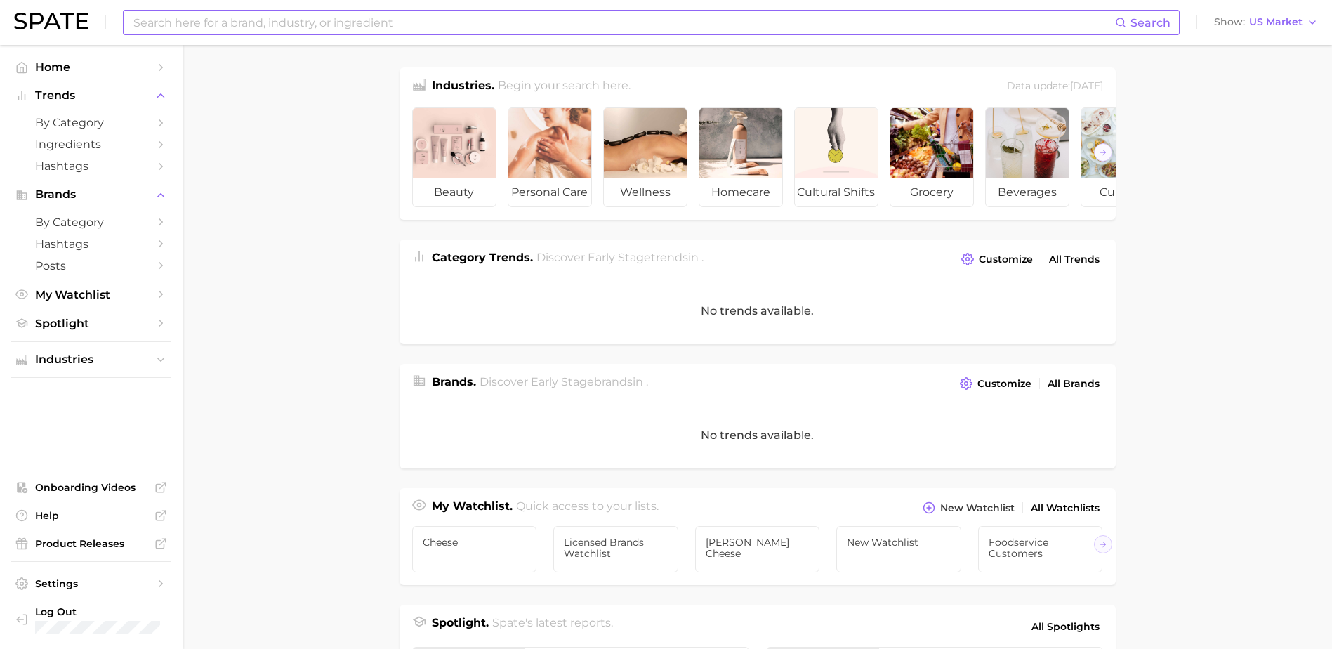
click at [185, 30] on input at bounding box center [623, 23] width 983 height 24
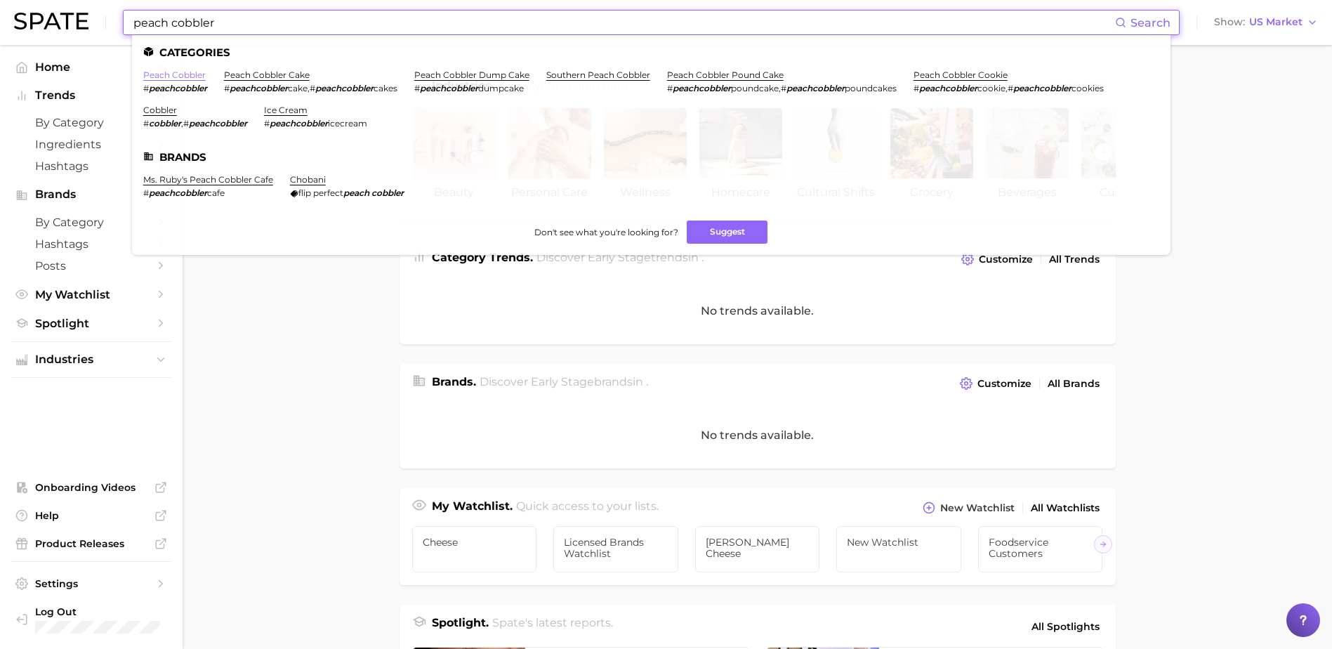
type input "peach cobbler"
click at [179, 75] on link "peach cobbler" at bounding box center [174, 74] width 62 height 11
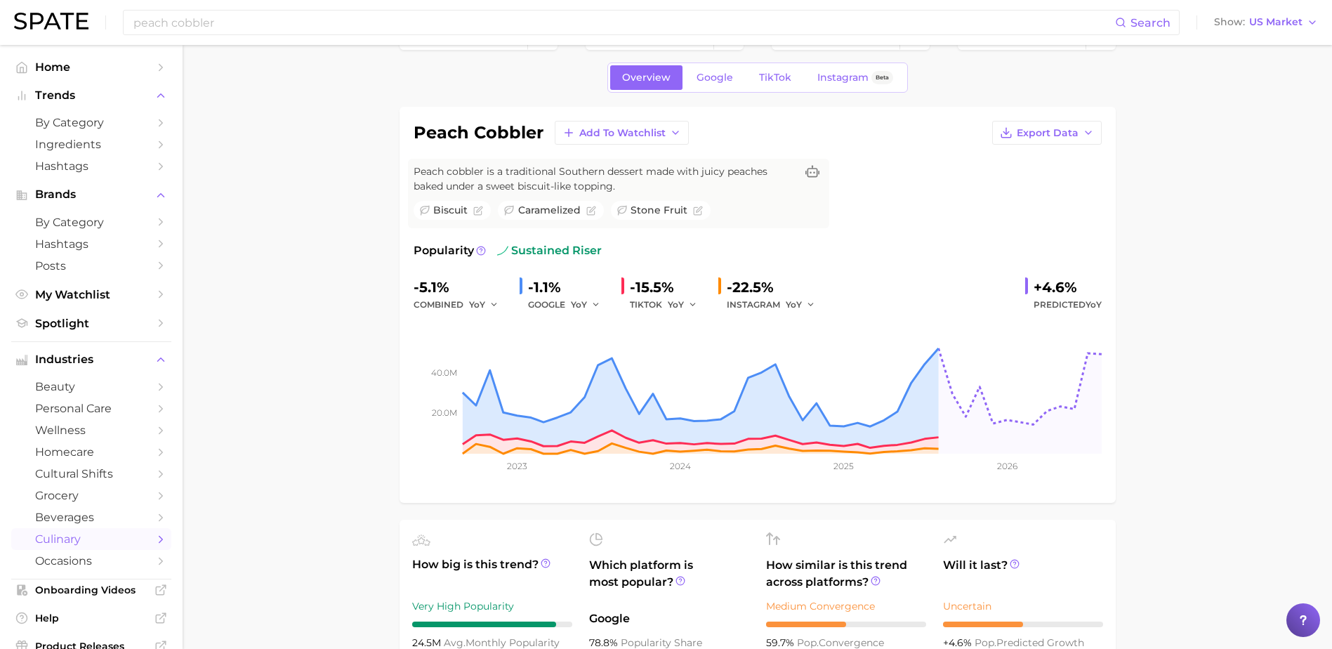
scroll to position [70, 0]
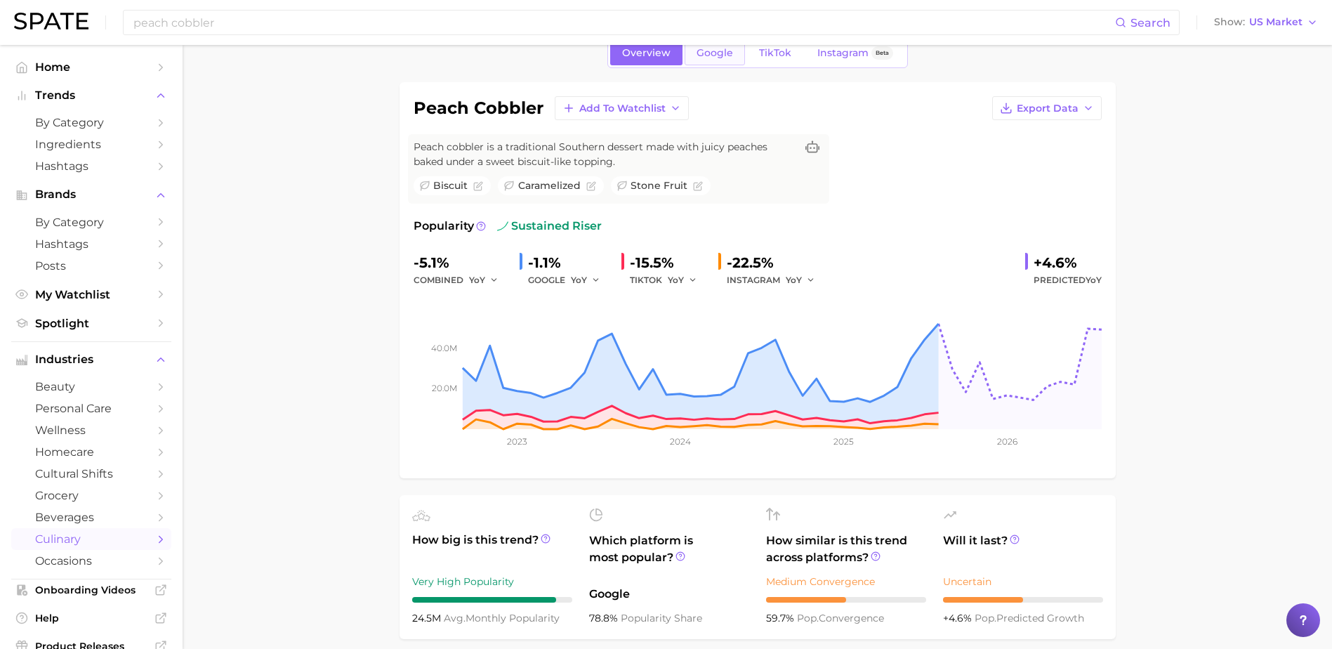
click at [712, 51] on span "Google" at bounding box center [714, 53] width 36 height 12
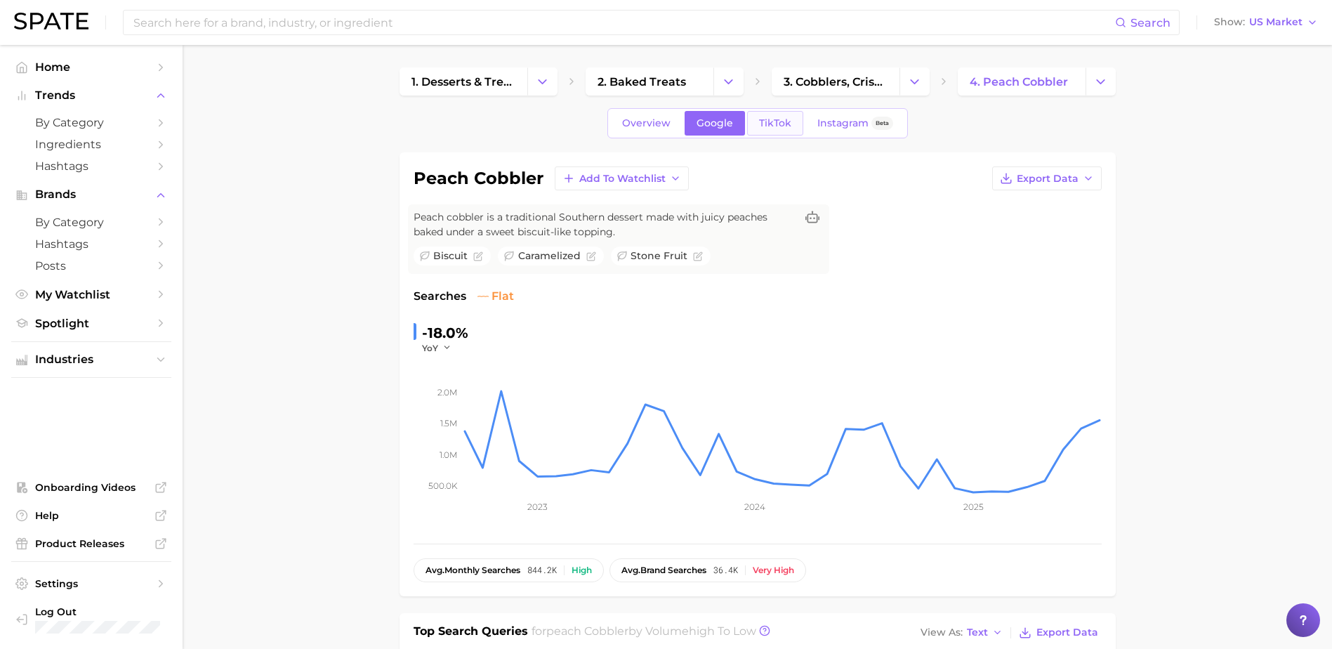
click at [762, 122] on span "TikTok" at bounding box center [775, 123] width 32 height 12
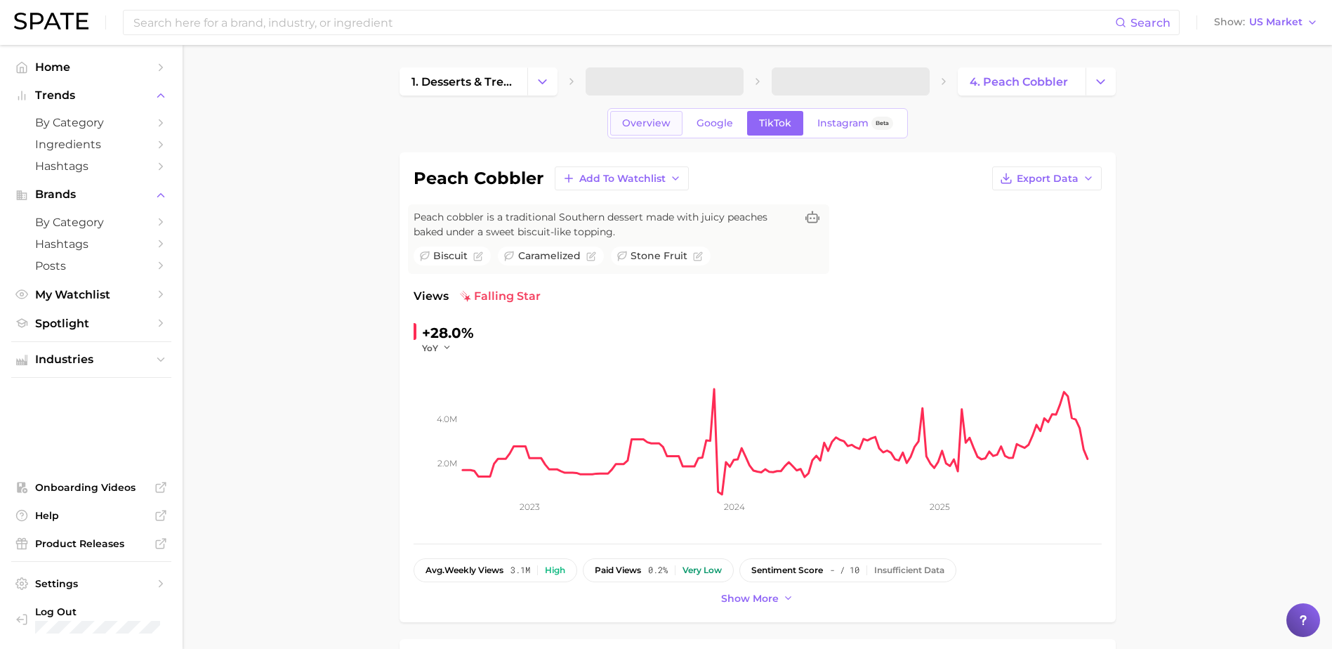
click at [679, 117] on link "Overview" at bounding box center [646, 123] width 72 height 25
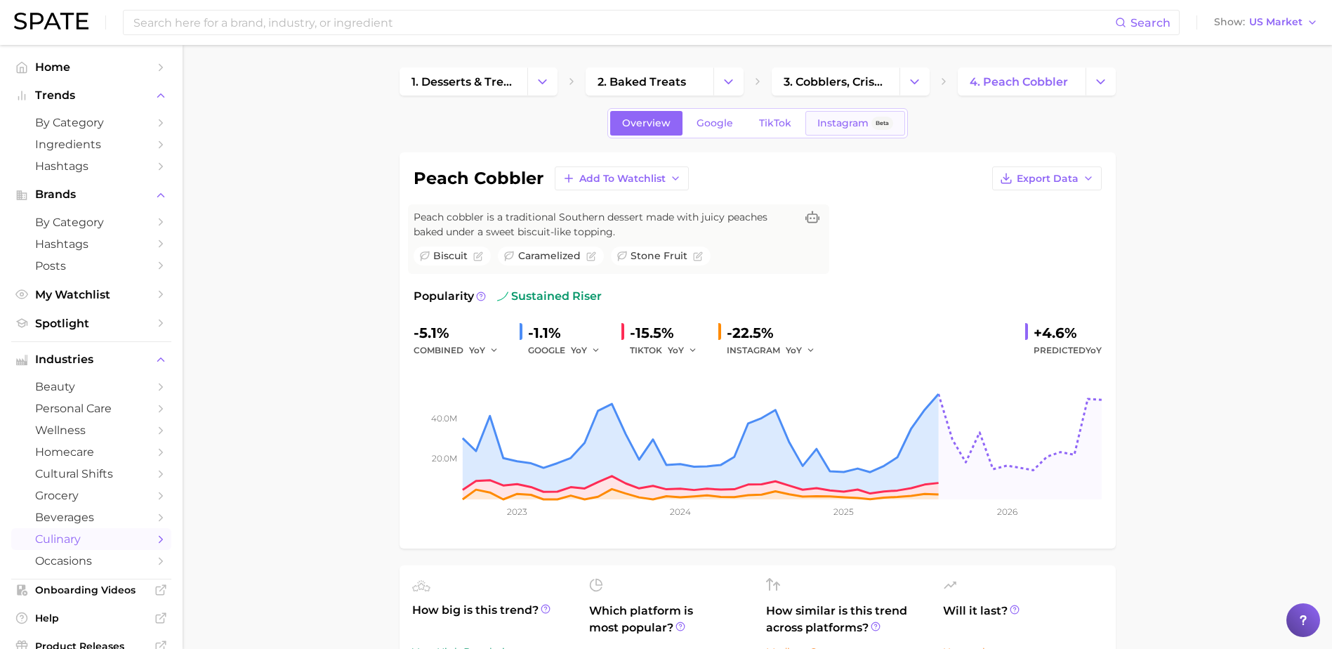
click at [827, 119] on span "Instagram" at bounding box center [842, 123] width 51 height 12
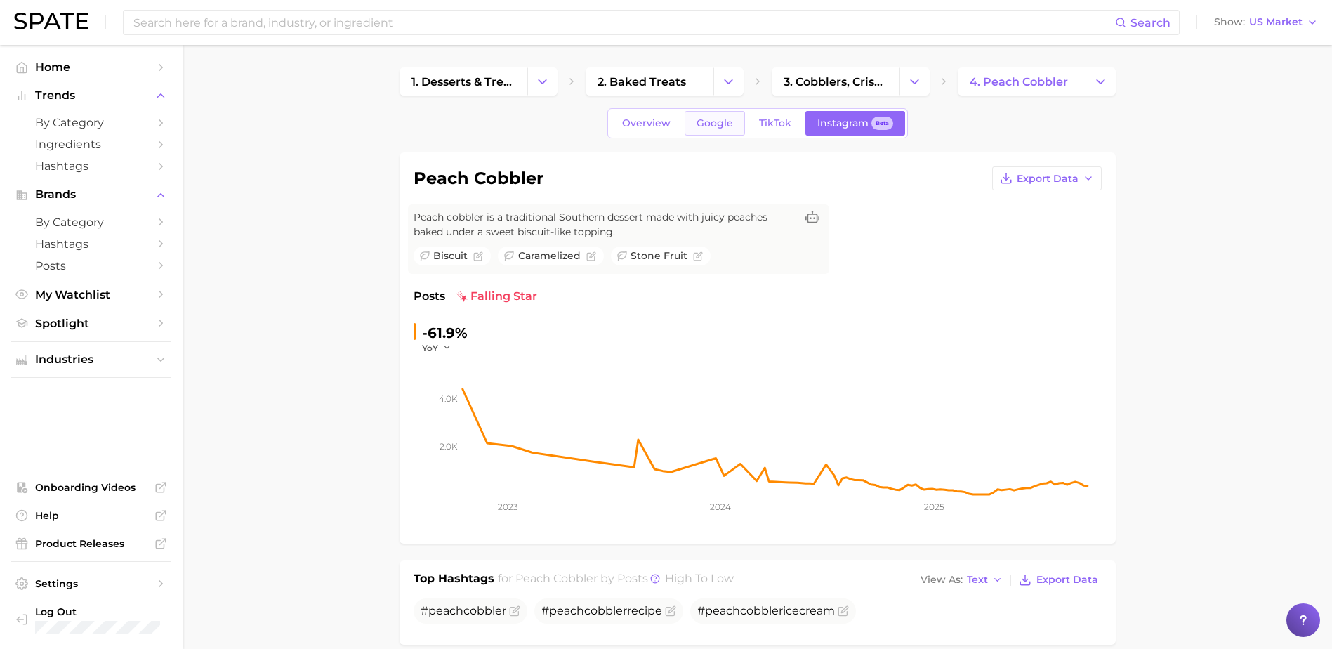
click at [723, 127] on span "Google" at bounding box center [714, 123] width 36 height 12
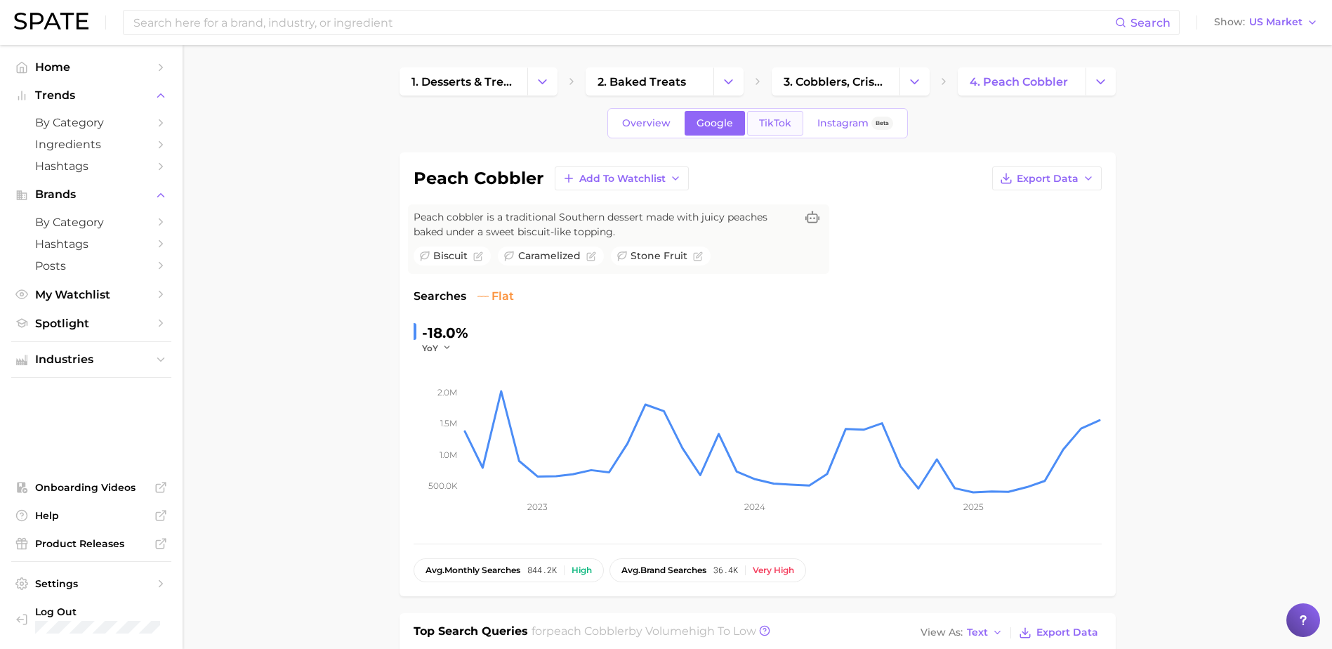
click at [771, 132] on link "TikTok" at bounding box center [775, 123] width 56 height 25
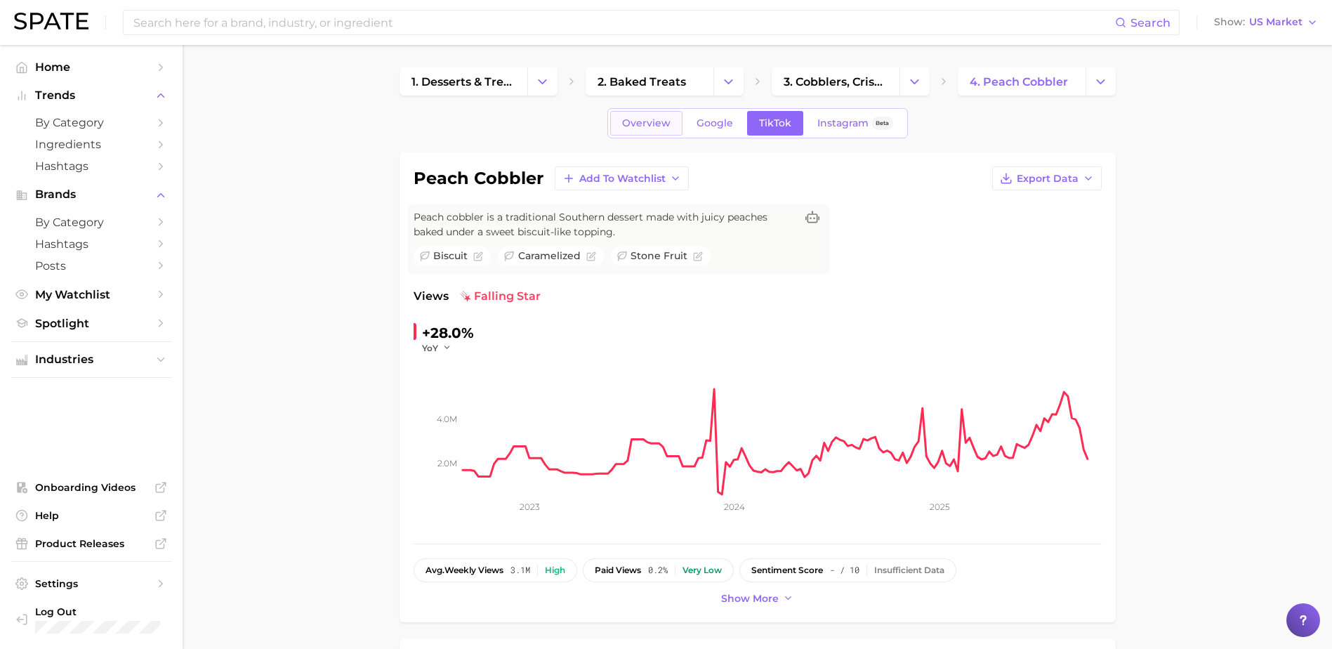
click at [649, 126] on span "Overview" at bounding box center [646, 123] width 48 height 12
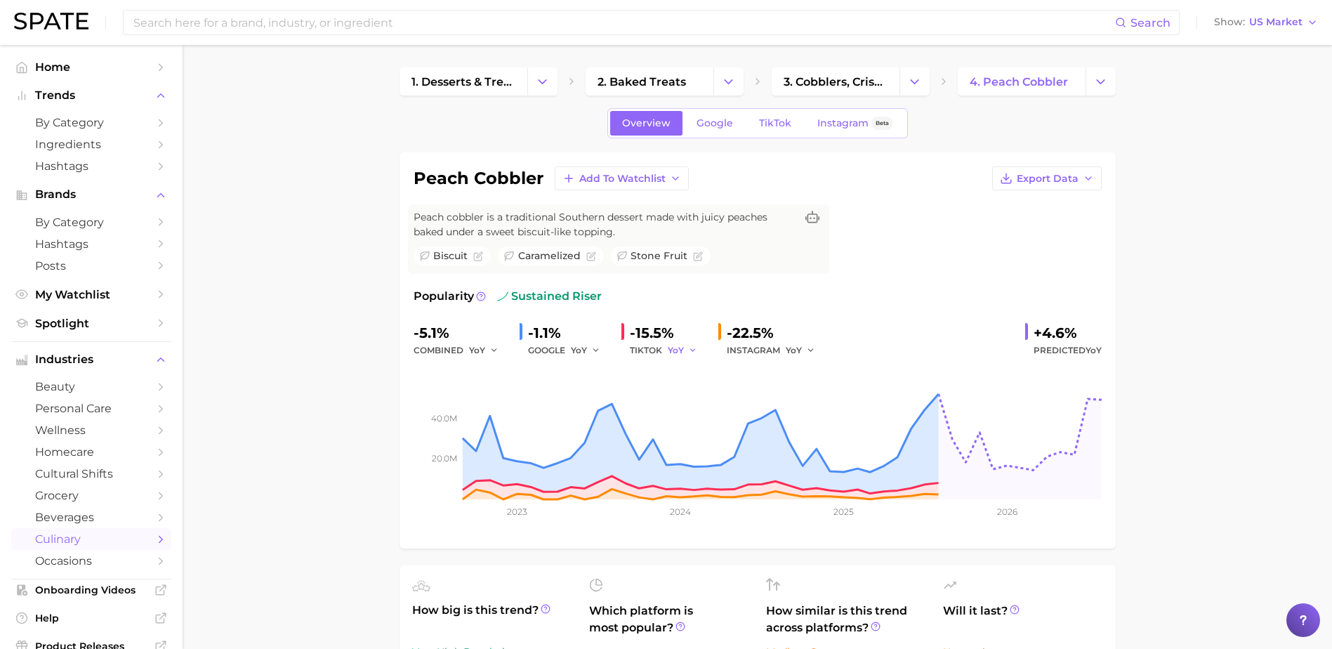
drag, startPoint x: 658, startPoint y: 346, endPoint x: 671, endPoint y: 352, distance: 13.8
click at [660, 347] on div "TIKTOK YoY" at bounding box center [668, 350] width 77 height 17
click at [684, 352] on button "YoY" at bounding box center [683, 350] width 30 height 17
click at [684, 399] on span "QoQ" at bounding box center [686, 398] width 23 height 12
click at [813, 352] on icon "button" at bounding box center [811, 350] width 10 height 10
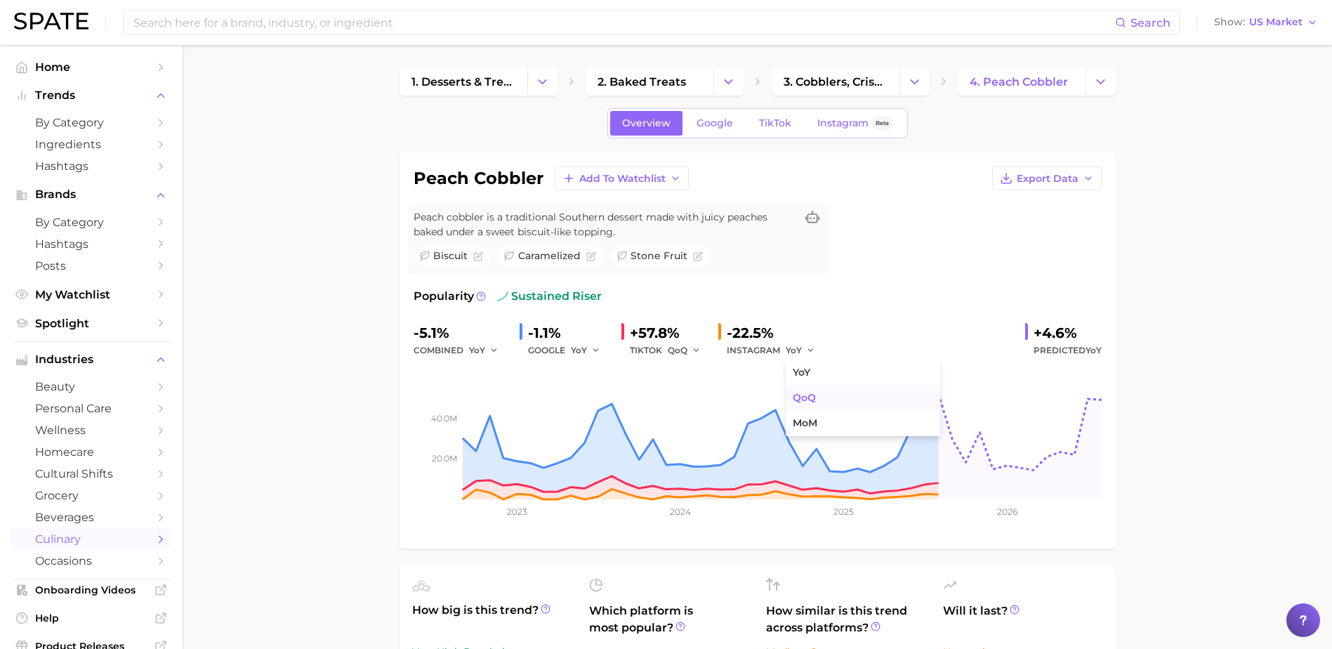
click at [810, 395] on span "QoQ" at bounding box center [803, 398] width 23 height 12
click at [585, 356] on span "YoY" at bounding box center [579, 350] width 16 height 12
click at [597, 422] on span "MoM" at bounding box center [590, 423] width 25 height 12
click at [583, 347] on span "MoM" at bounding box center [581, 350] width 21 height 12
click at [597, 407] on button "QoQ" at bounding box center [648, 397] width 154 height 25
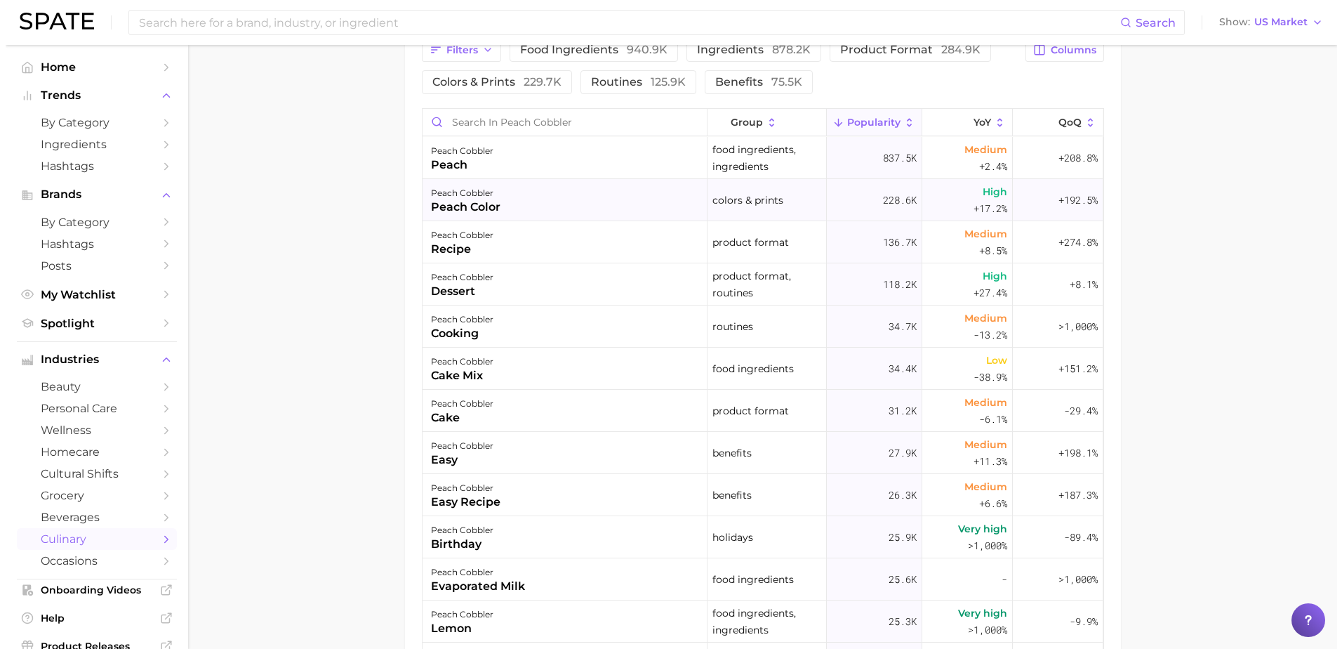
scroll to position [772, 0]
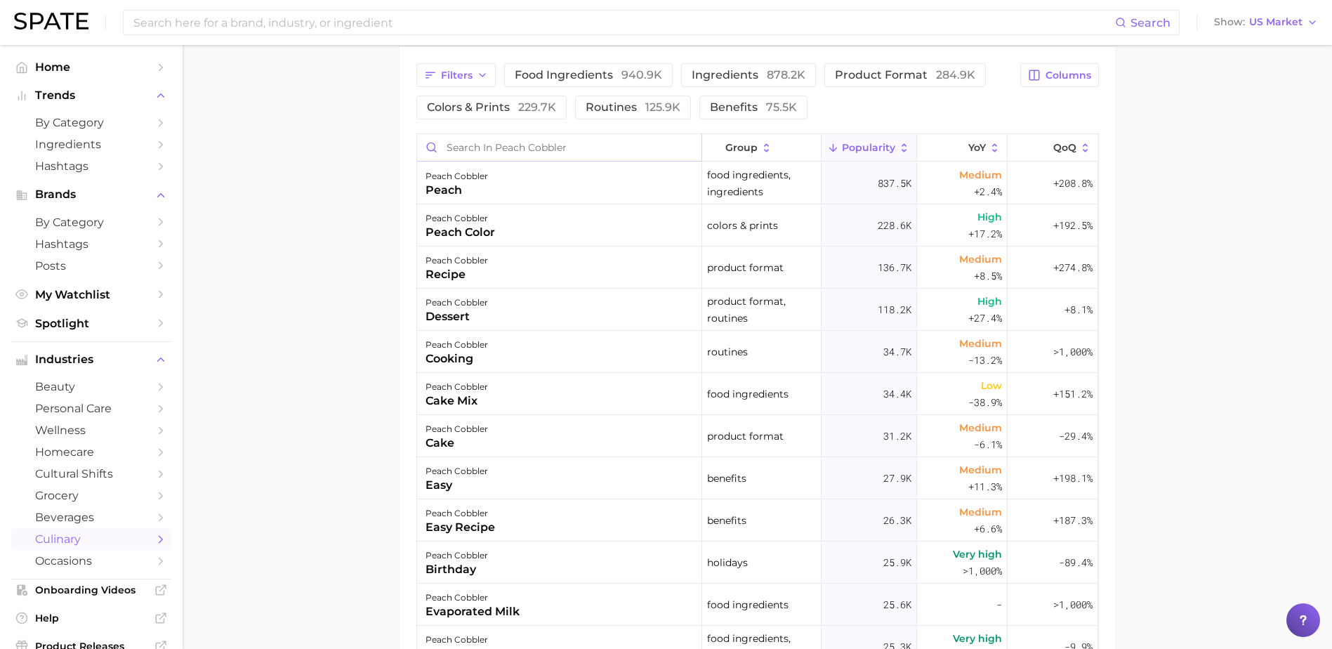
click at [494, 154] on input "Search in peach cobbler" at bounding box center [559, 147] width 284 height 27
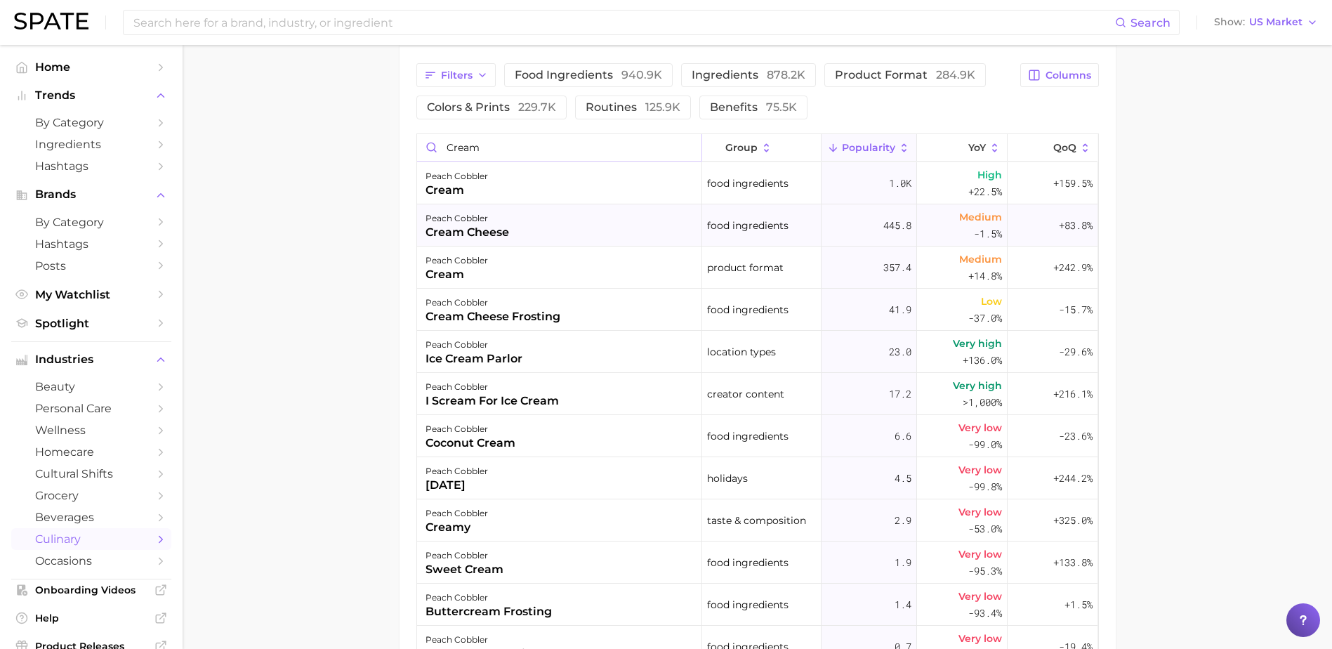
type input "cream"
click at [547, 211] on div "peach cobbler cream cheese" at bounding box center [559, 225] width 285 height 42
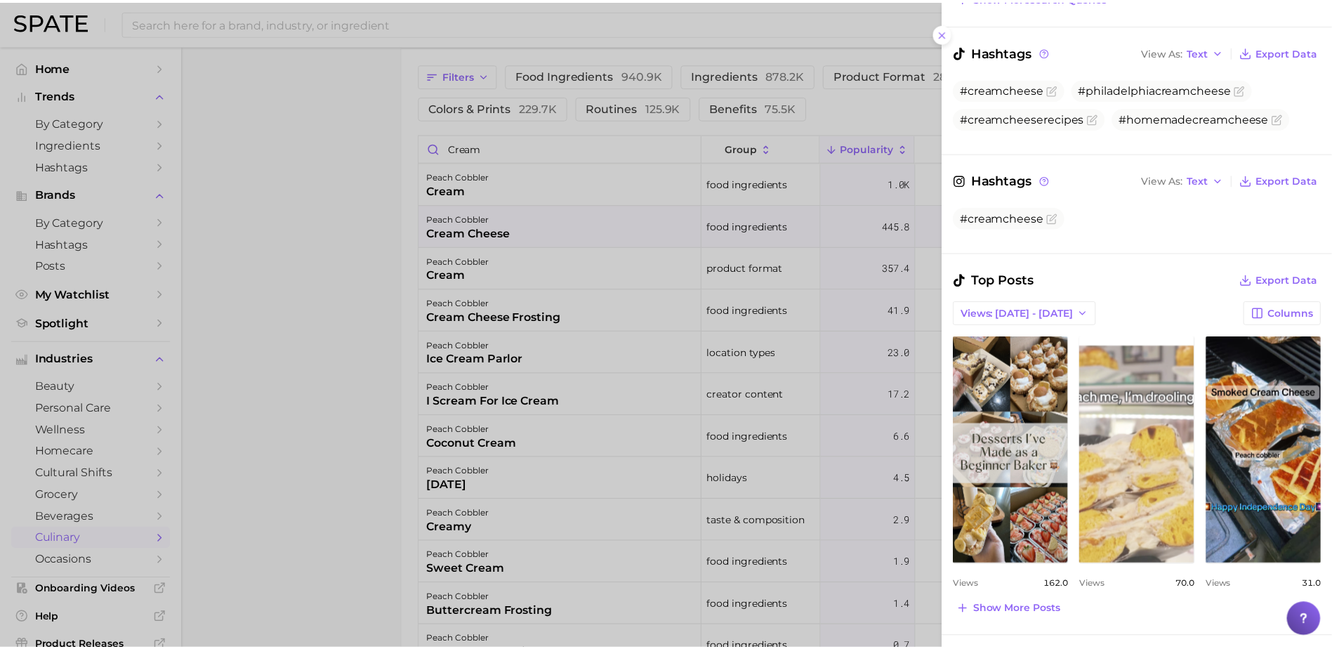
scroll to position [421, 0]
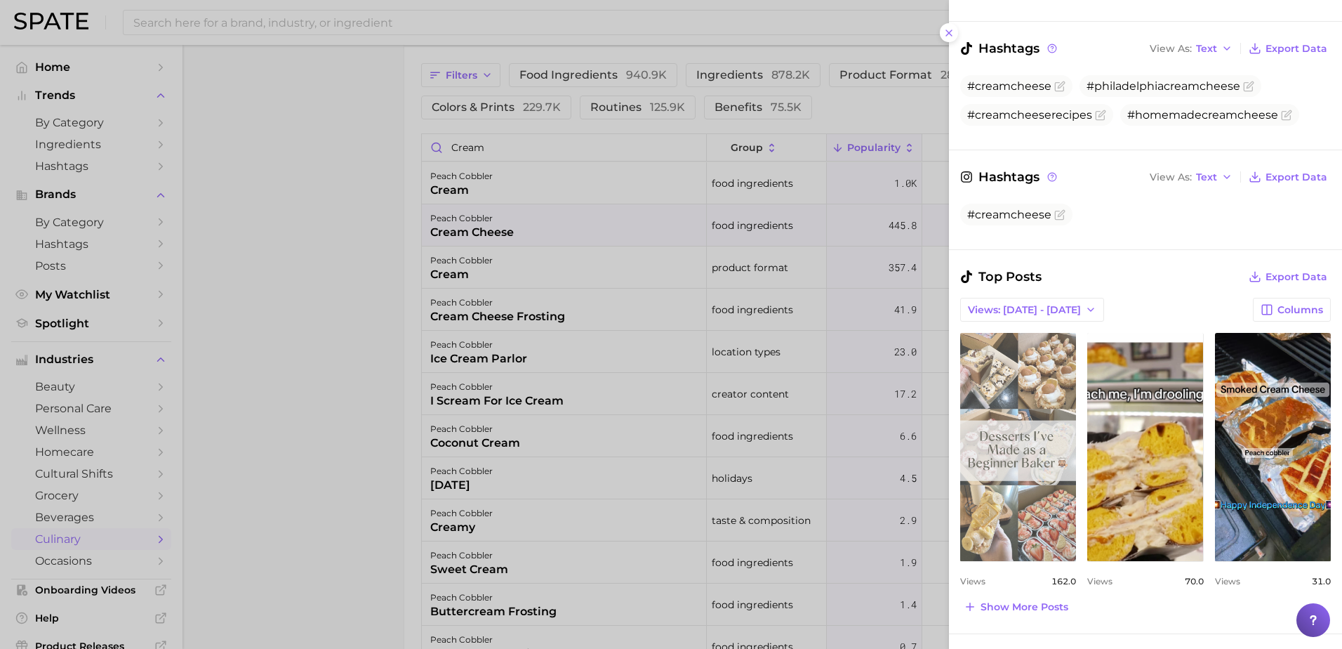
click at [1057, 412] on link "view post on TikTok" at bounding box center [1018, 447] width 116 height 228
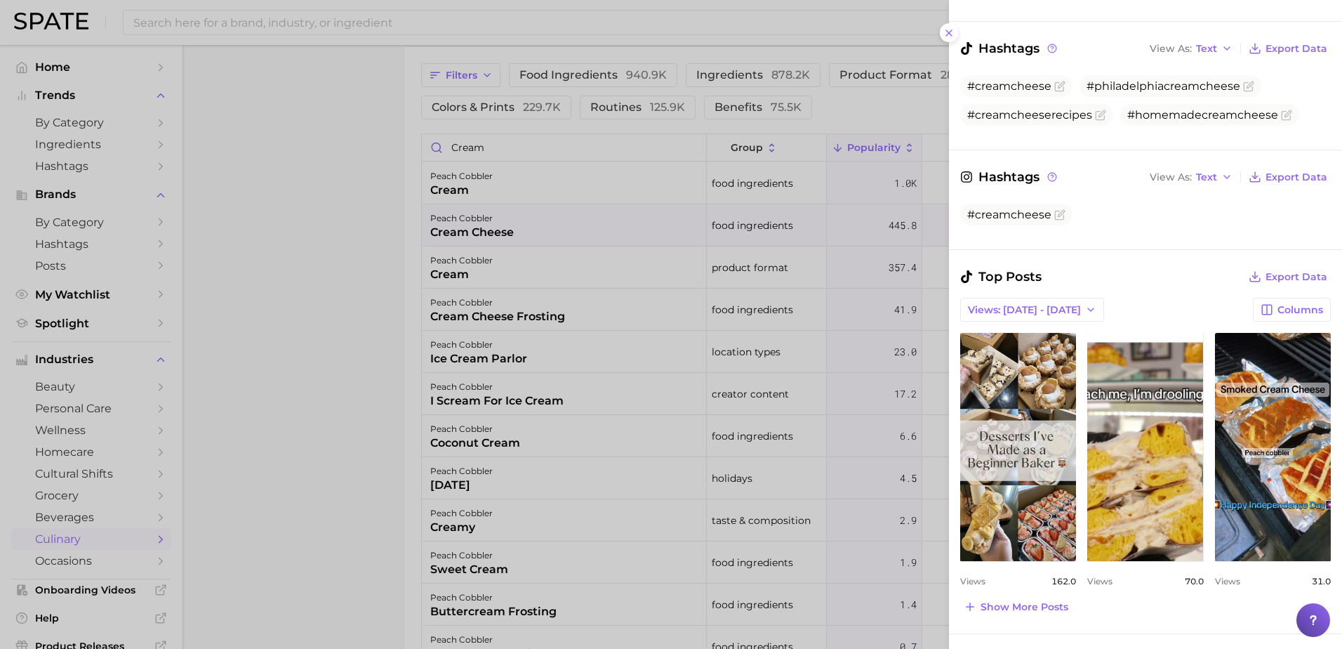
click at [375, 411] on div at bounding box center [671, 324] width 1342 height 649
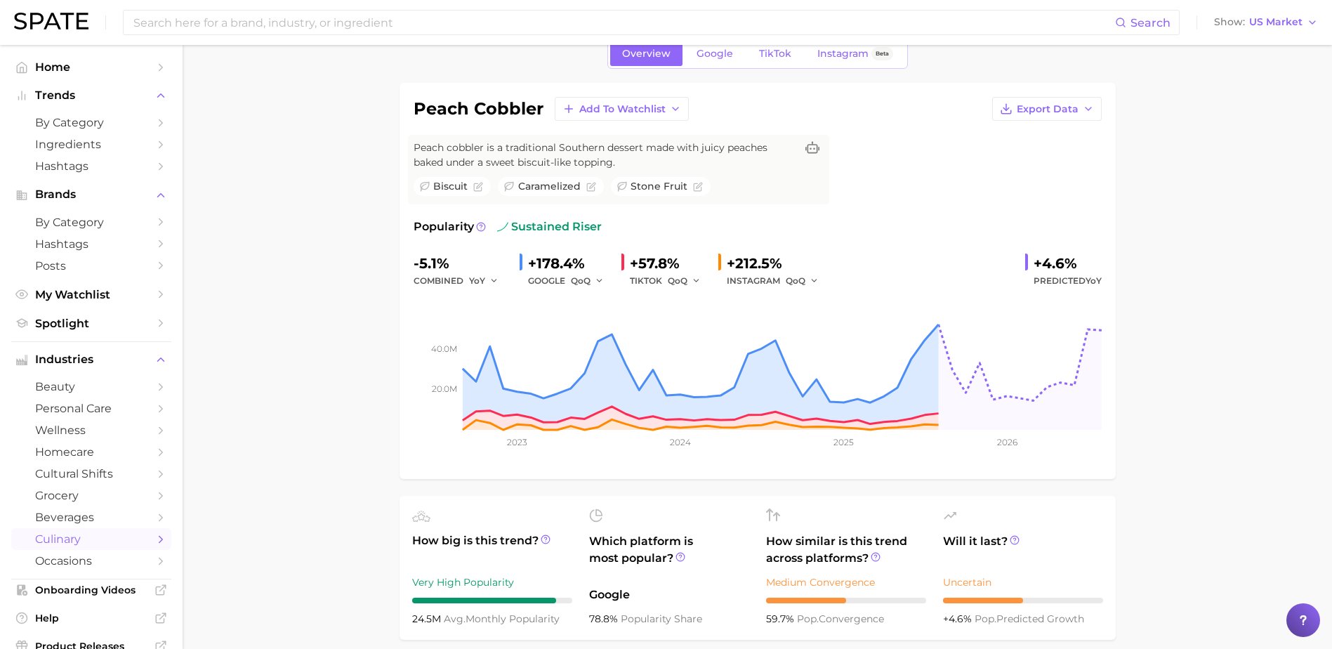
scroll to position [0, 0]
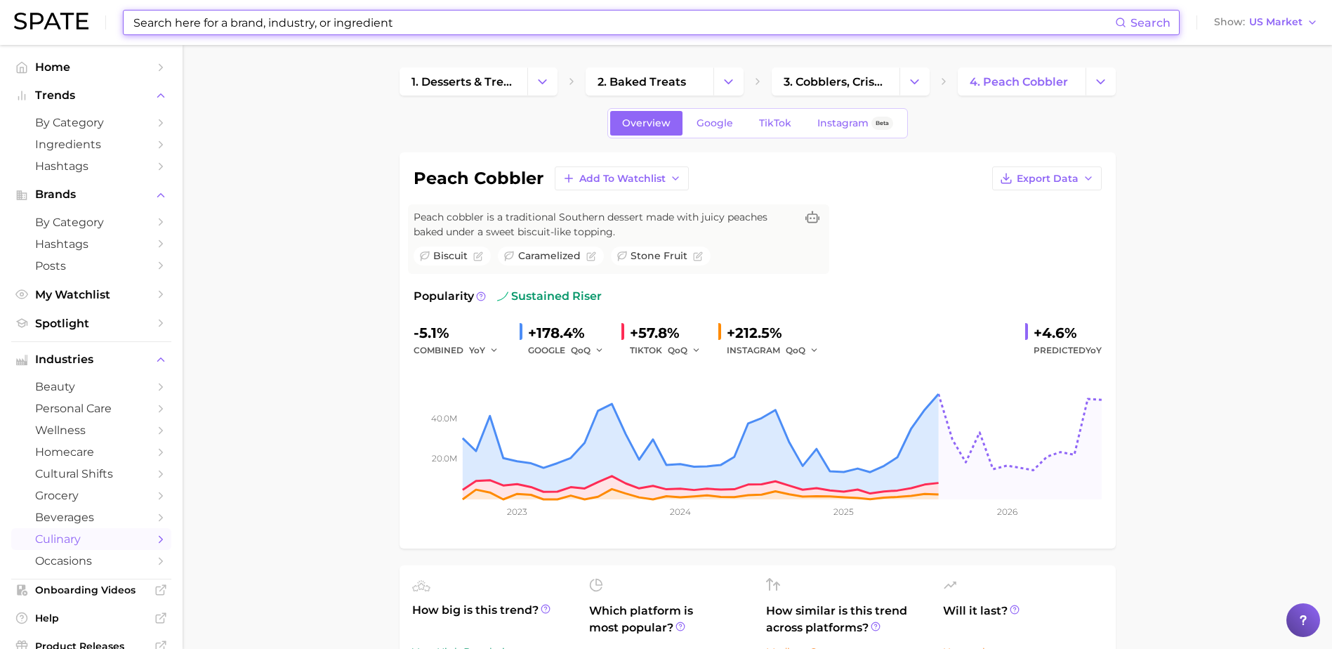
click at [343, 16] on input at bounding box center [623, 23] width 983 height 24
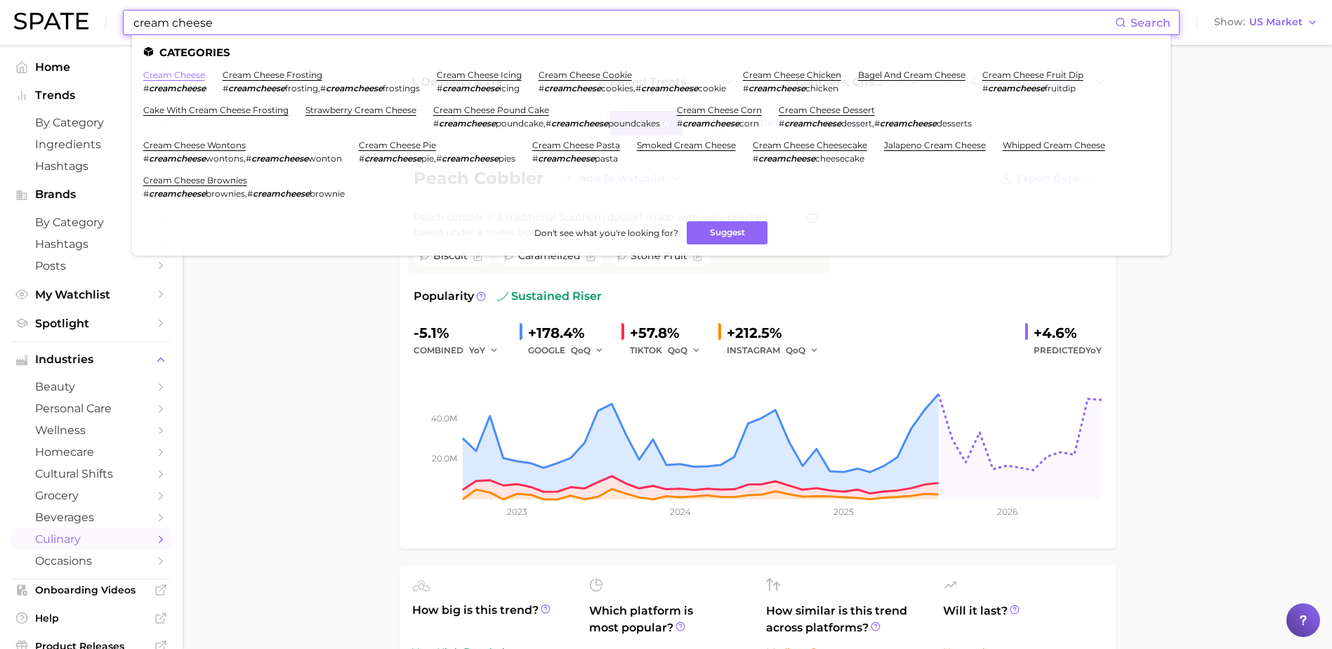
type input "cream cheese"
click at [182, 74] on link "cream cheese" at bounding box center [174, 74] width 62 height 11
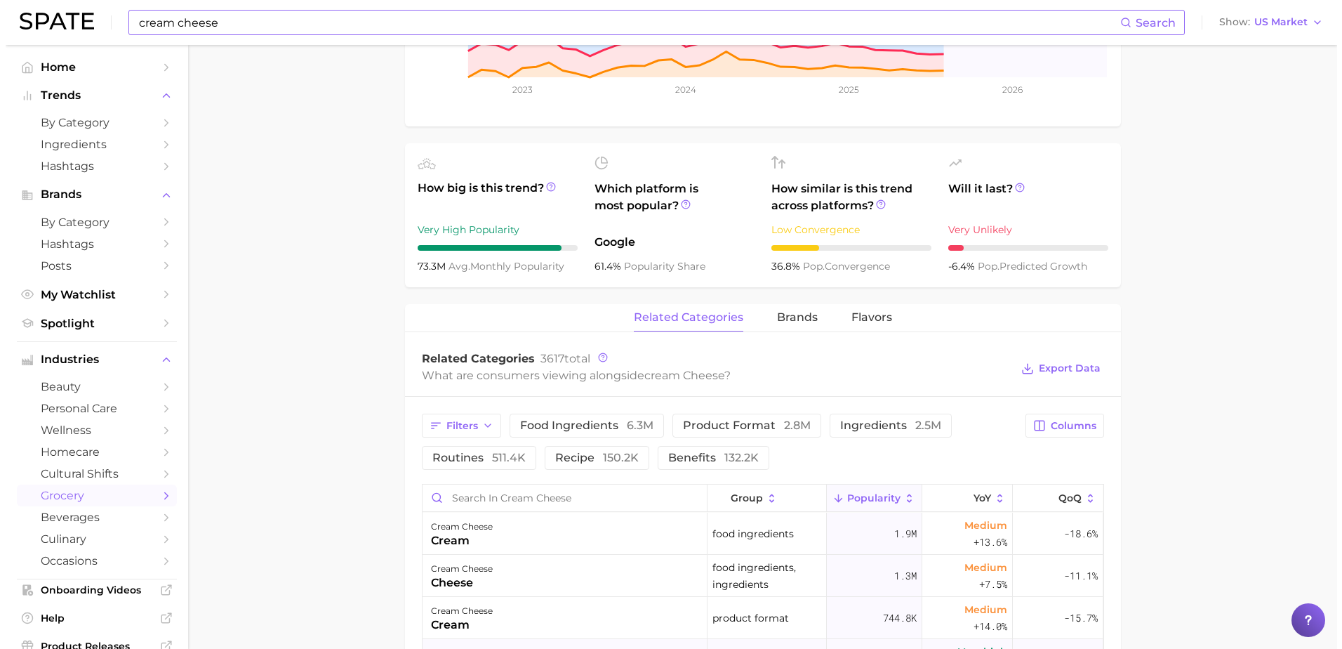
scroll to position [632, 0]
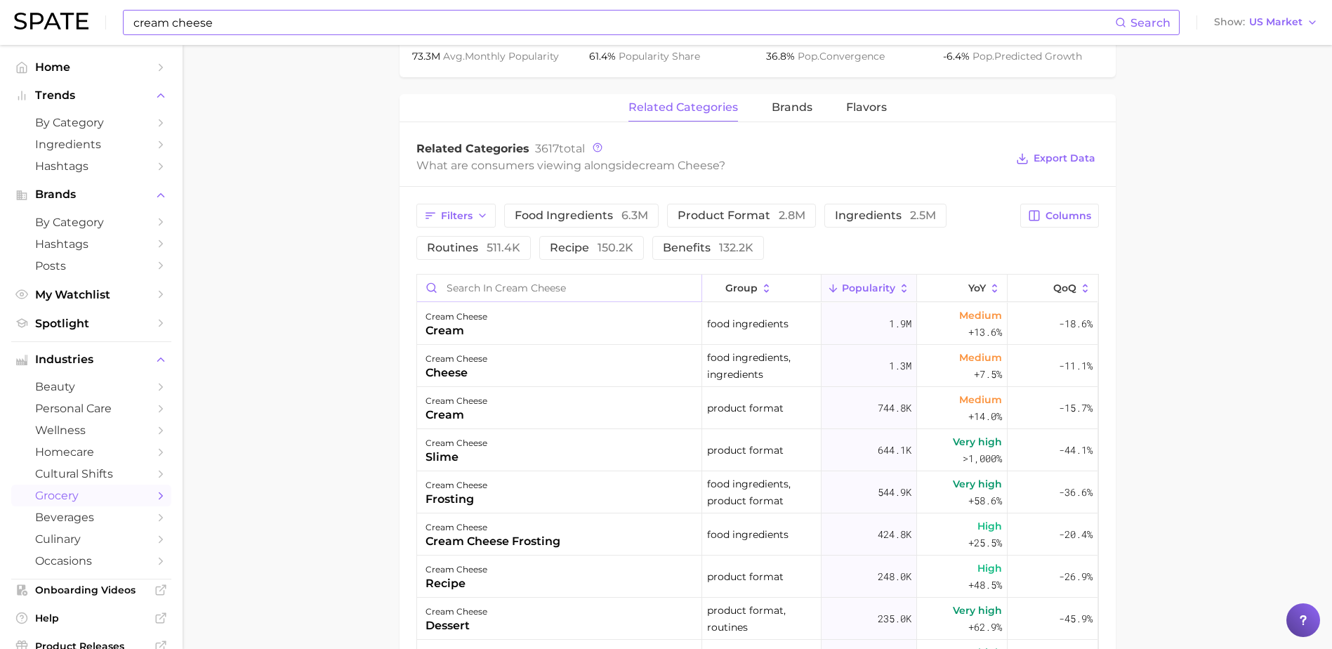
click at [490, 291] on input "Search in cream cheese" at bounding box center [559, 287] width 284 height 27
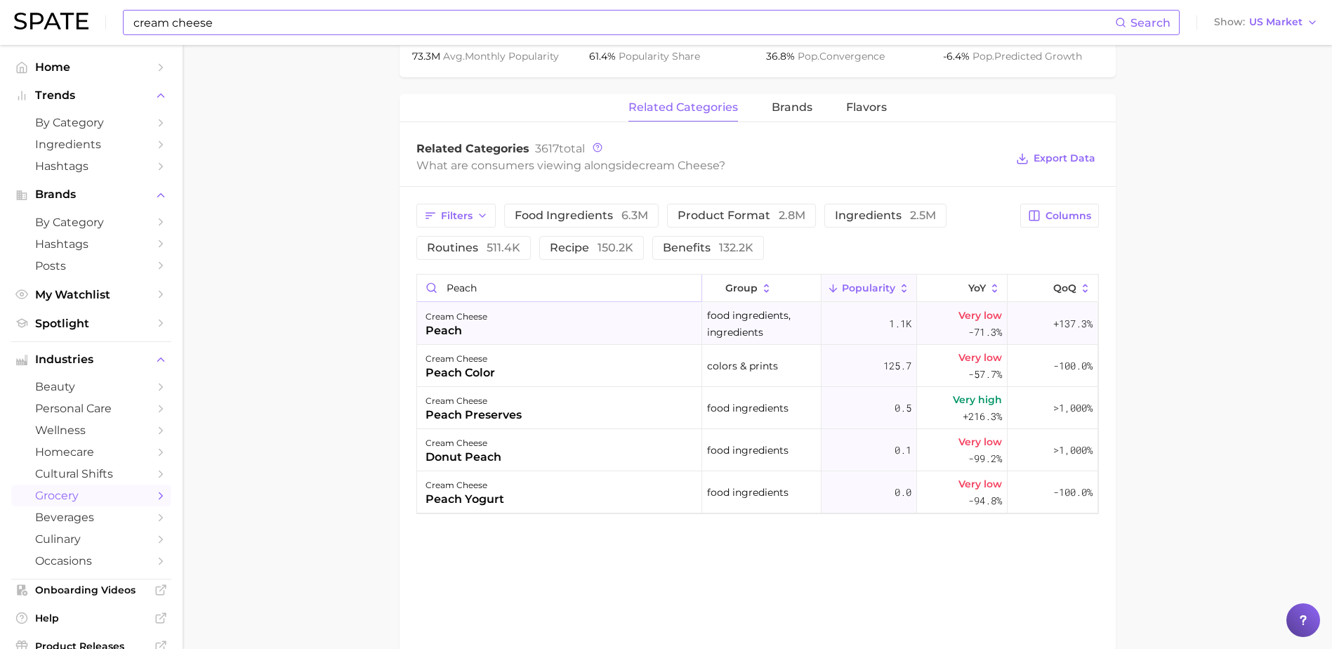
type input "peach"
click at [544, 324] on div "cream cheese peach" at bounding box center [559, 324] width 285 height 42
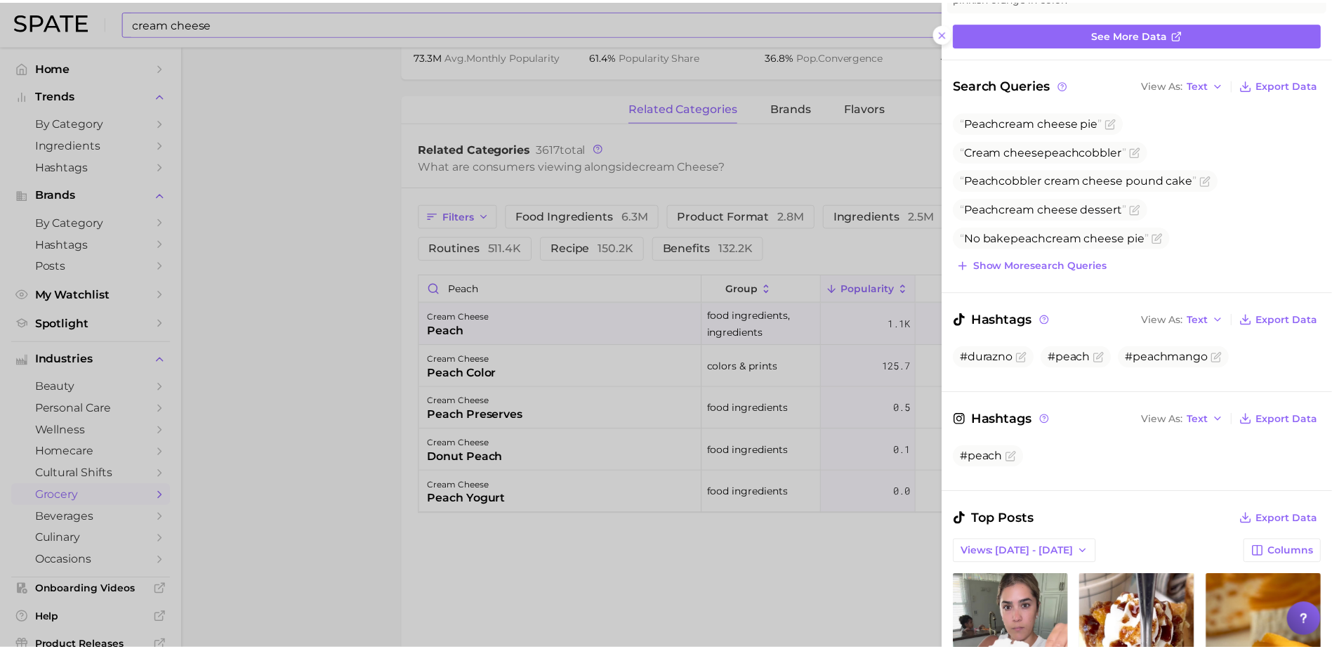
scroll to position [421, 0]
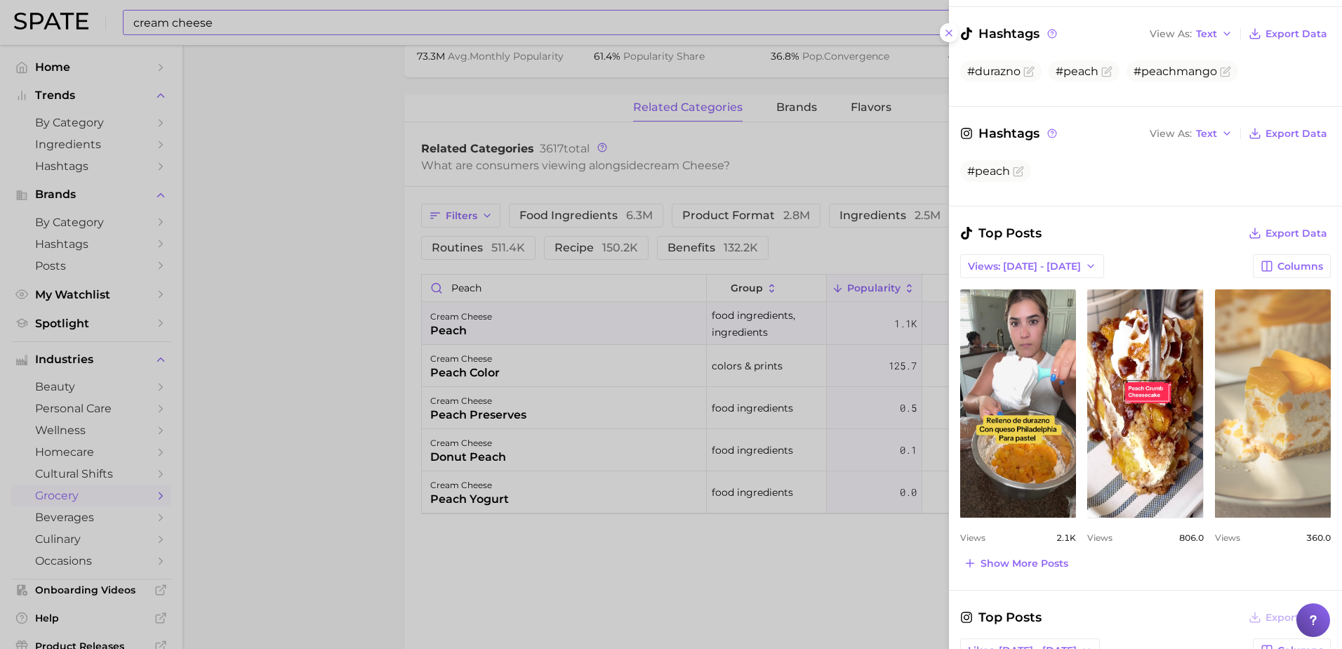
click at [1268, 448] on link "view post on TikTok" at bounding box center [1273, 403] width 116 height 228
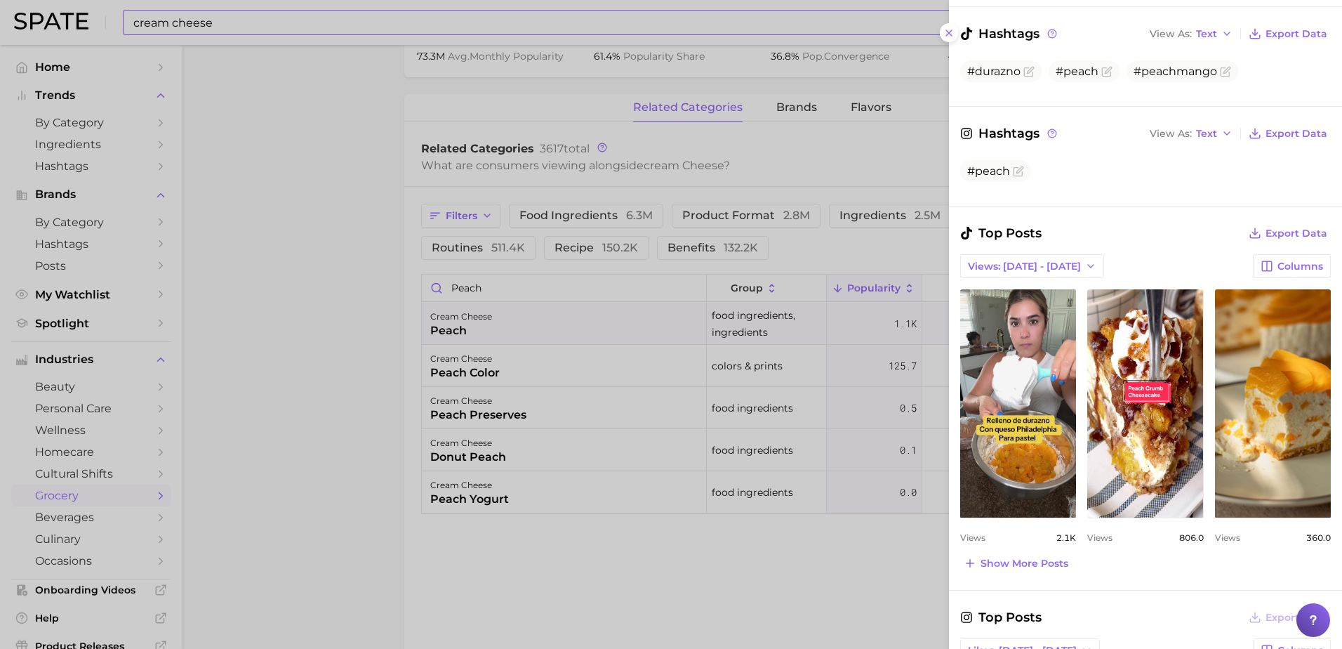
click at [314, 319] on div at bounding box center [671, 324] width 1342 height 649
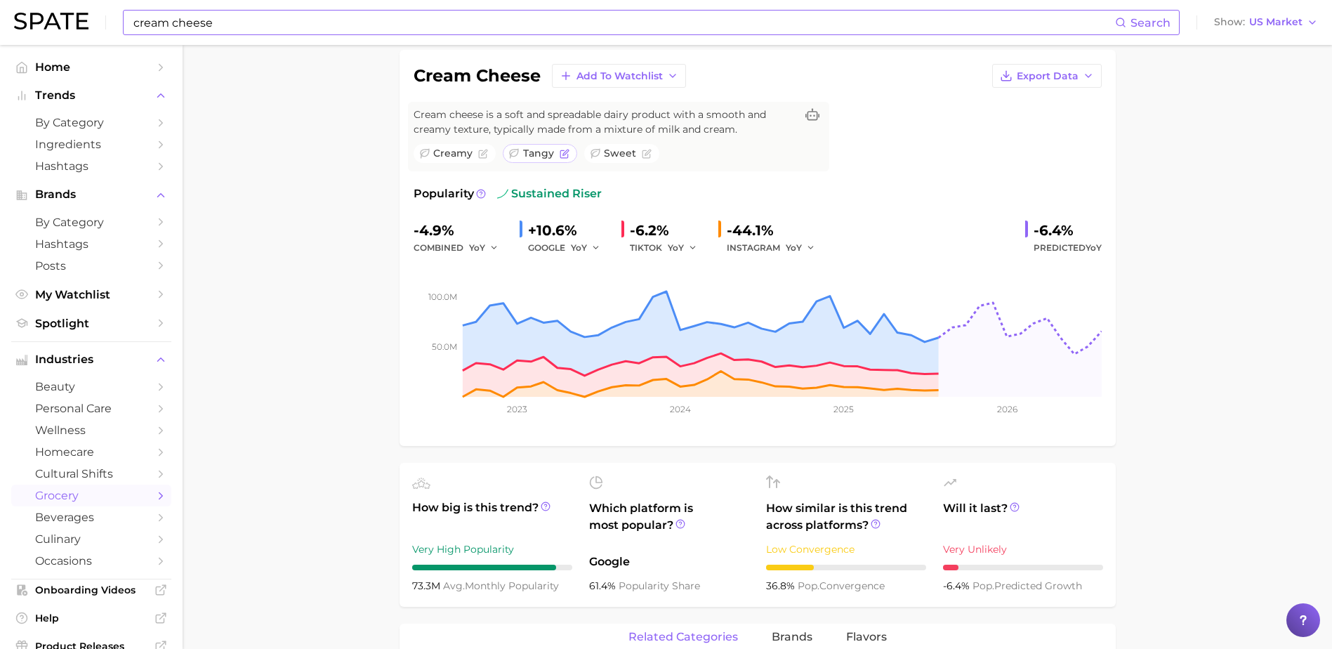
scroll to position [0, 0]
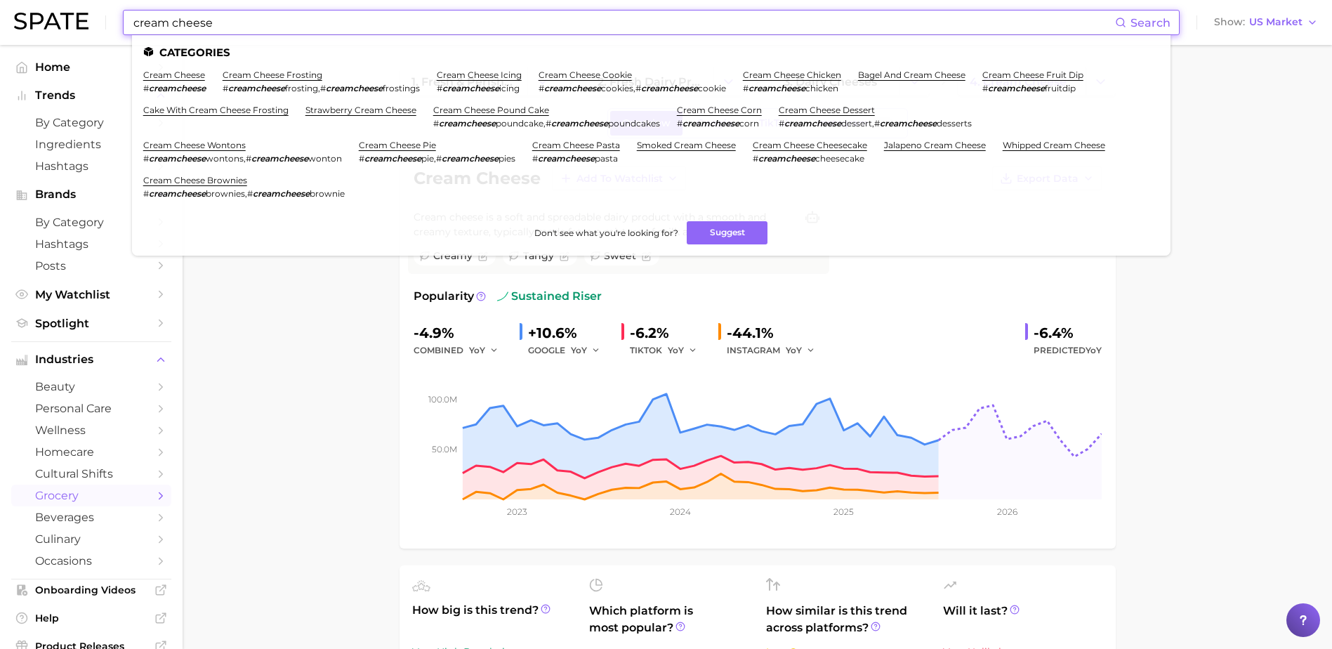
click at [517, 14] on input "cream cheese" at bounding box center [623, 23] width 983 height 24
